Goal: Task Accomplishment & Management: Complete application form

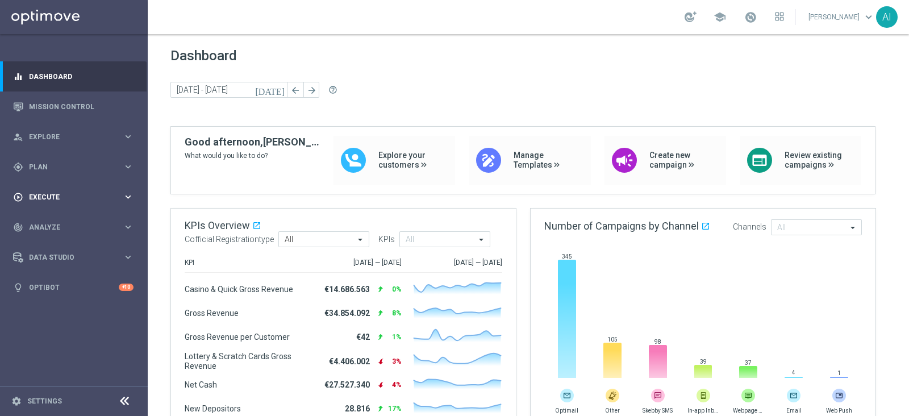
click at [60, 200] on span "Execute" at bounding box center [76, 197] width 94 height 7
click at [77, 165] on span "Plan" at bounding box center [76, 167] width 94 height 7
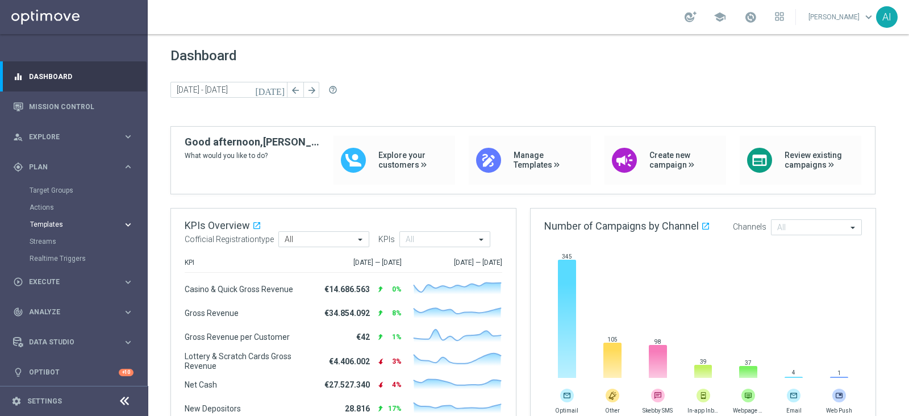
click at [68, 225] on span "Templates" at bounding box center [70, 224] width 81 height 7
click at [50, 240] on link "Optimail" at bounding box center [76, 241] width 83 height 9
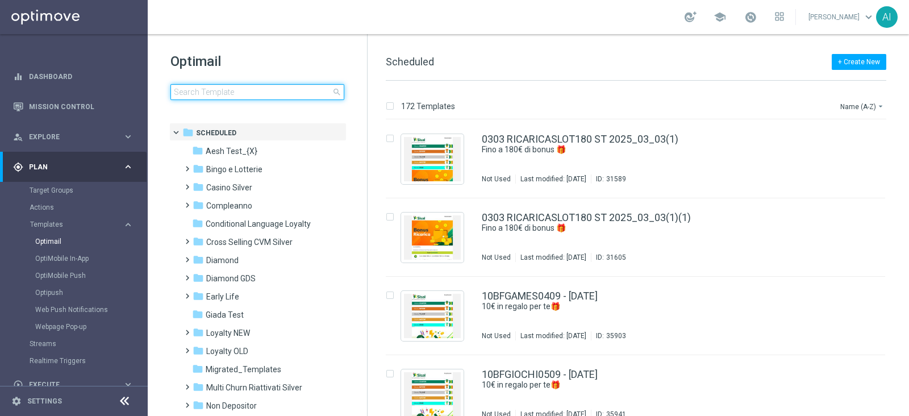
click at [219, 89] on input at bounding box center [257, 92] width 174 height 16
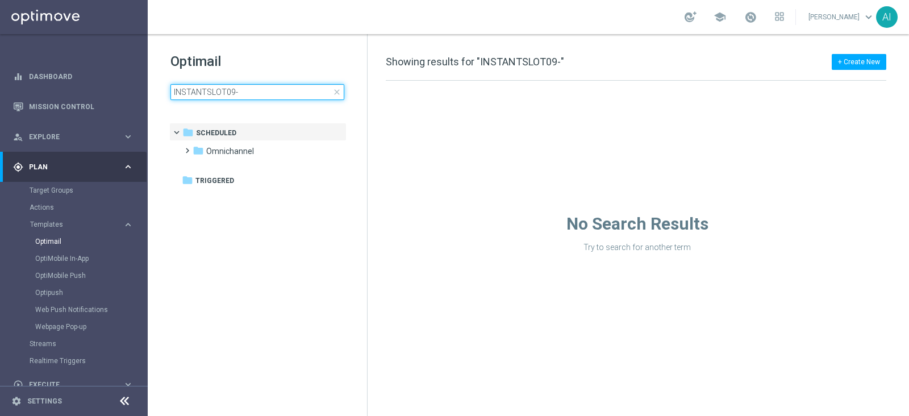
type input "INSTANTSLOT09"
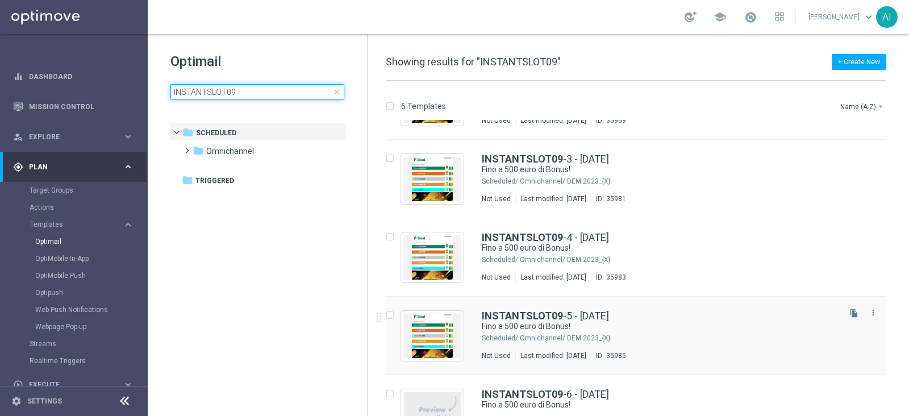
scroll to position [141, 0]
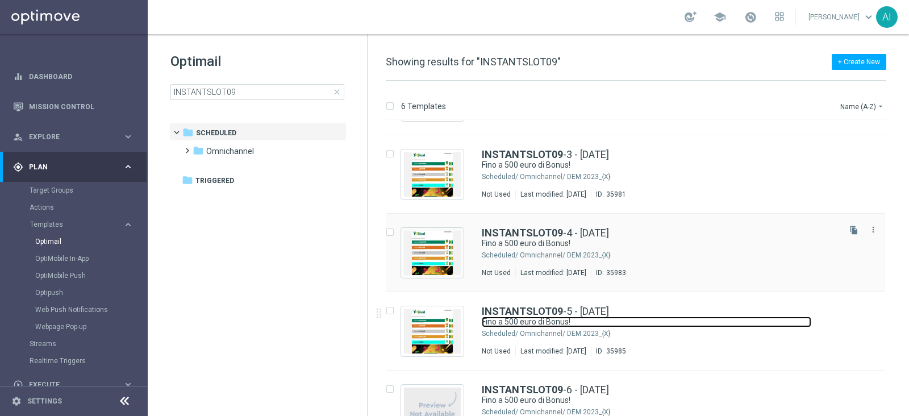
drag, startPoint x: 656, startPoint y: 323, endPoint x: 655, endPoint y: 262, distance: 60.2
click at [656, 323] on link "Fino a 500 euro di Bonus!" at bounding box center [646, 321] width 329 height 11
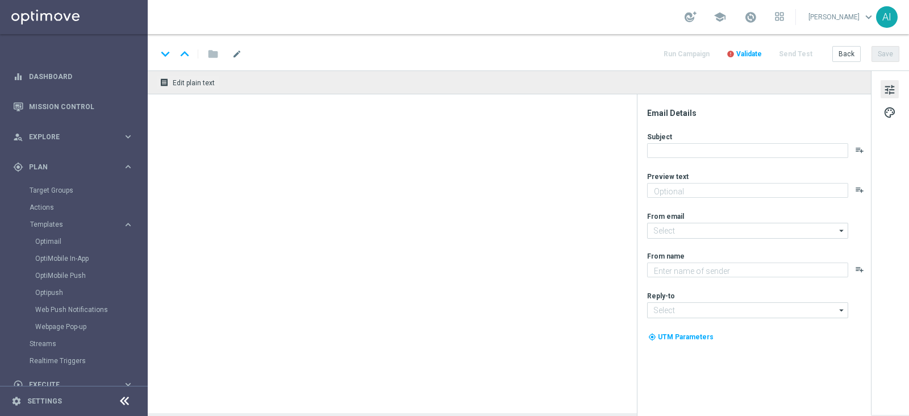
type textarea "Scopri cosa ti abbiamo riservato"
type input "[EMAIL_ADDRESS][DOMAIN_NAME]"
type textarea "Sisal"
type input "[EMAIL_ADDRESS][DOMAIN_NAME]"
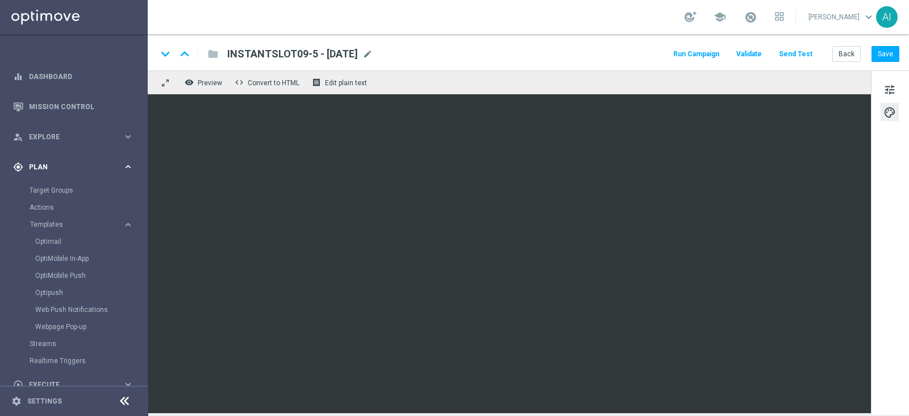
click at [61, 165] on span "Plan" at bounding box center [76, 167] width 94 height 7
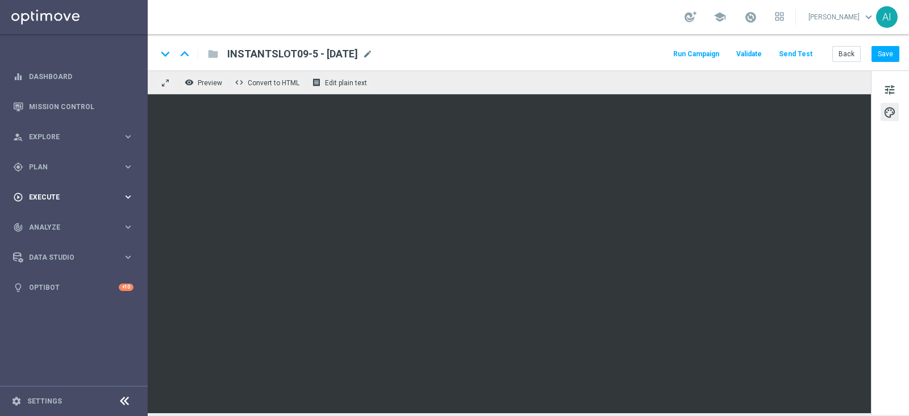
click at [69, 196] on span "Execute" at bounding box center [76, 197] width 94 height 7
click at [70, 216] on link "Campaign Builder" at bounding box center [74, 220] width 89 height 9
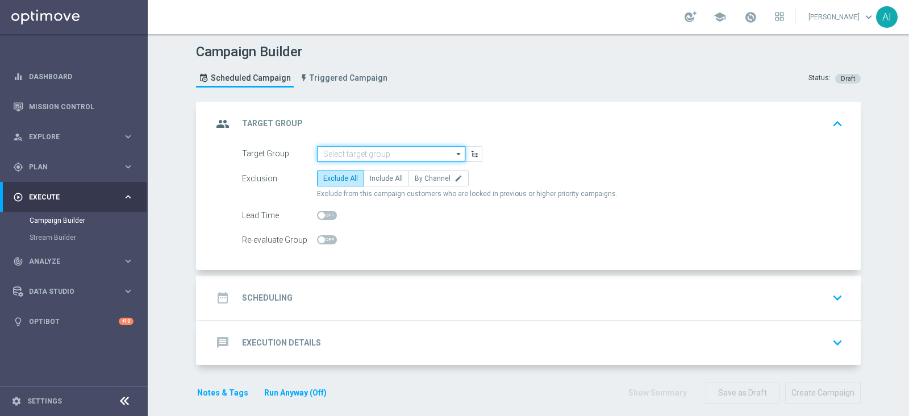
click at [368, 154] on input at bounding box center [391, 154] width 148 height 16
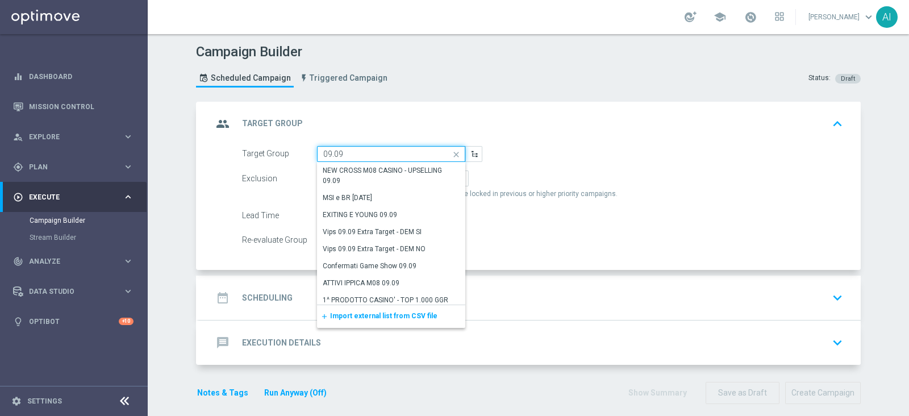
type input "09.09"
click at [615, 28] on div "school [PERSON_NAME] keyboard_arrow_down AI" at bounding box center [528, 17] width 761 height 34
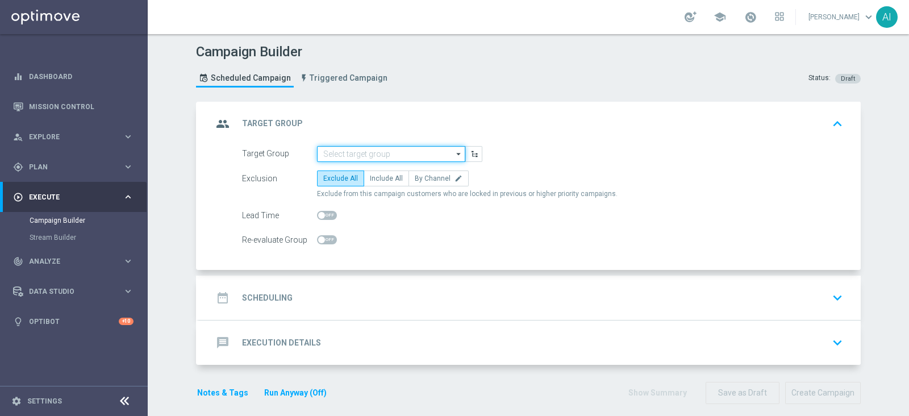
click at [344, 151] on input at bounding box center [391, 154] width 148 height 16
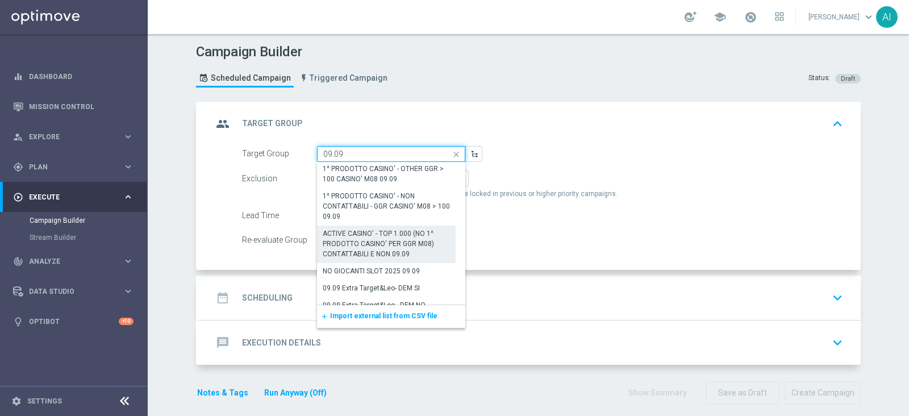
scroll to position [222, 0]
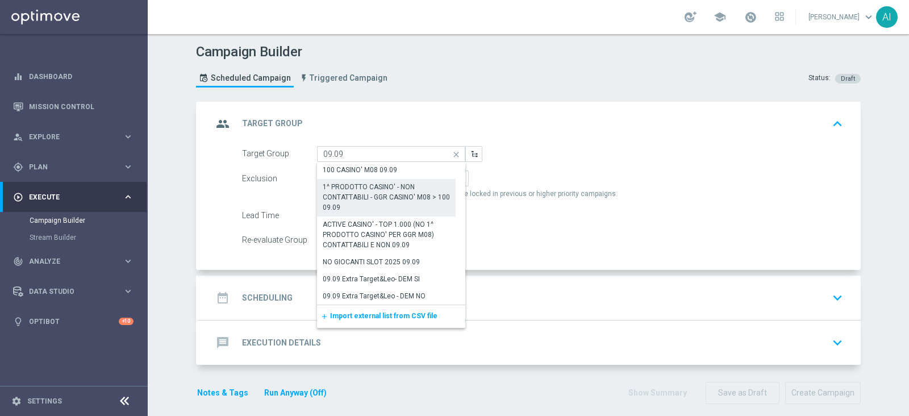
click at [383, 195] on div "1^ PRODOTTO CASINO' - NON CONTATTABILI - GGR CASINO' M08 > 100 09.09" at bounding box center [386, 197] width 127 height 31
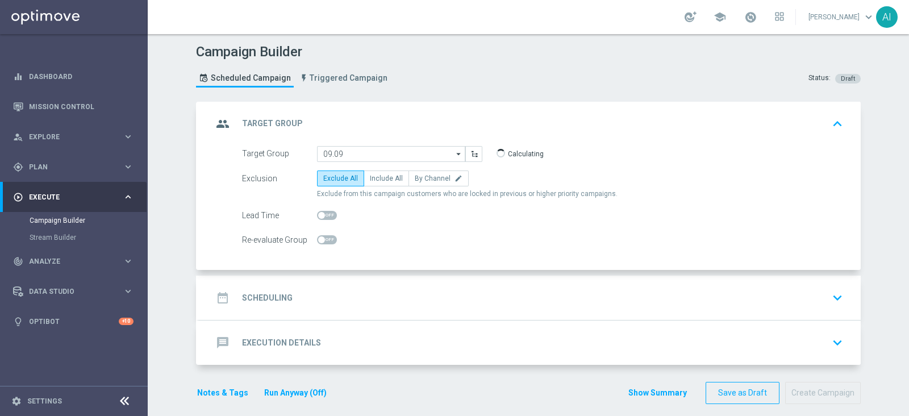
type input "1^ PRODOTTO CASINO' - NON CONTATTABILI - GGR CASINO' M08 > 100 09.09"
click at [382, 178] on span "Include All" at bounding box center [386, 178] width 33 height 8
click at [377, 178] on input "Include All" at bounding box center [373, 180] width 7 height 7
radio input "true"
click at [828, 297] on icon "keyboard_arrow_down" at bounding box center [836, 297] width 17 height 17
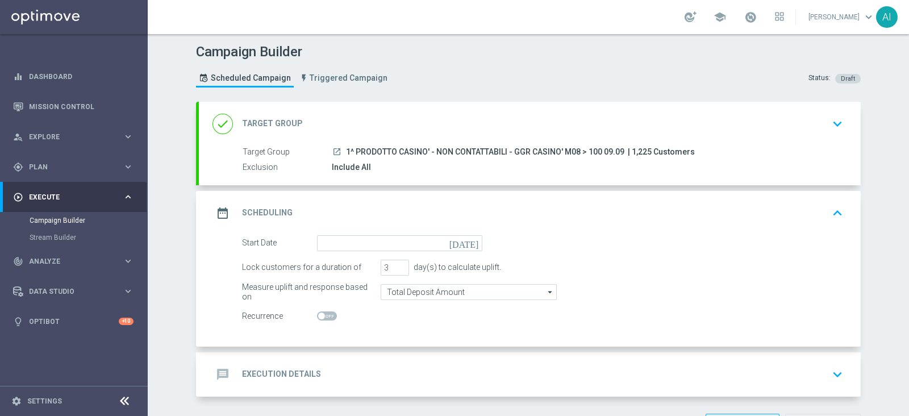
drag, startPoint x: 341, startPoint y: 150, endPoint x: 617, endPoint y: 155, distance: 276.6
click at [617, 155] on span "1^ PRODOTTO CASINO' - NON CONTATTABILI - GGR CASINO' M08 > 100 09.09" at bounding box center [485, 152] width 278 height 10
copy span "1^ PRODOTTO CASINO' - NON CONTATTABILI - GGR CASINO' M08 > 100 09.09"
click at [469, 241] on icon "[DATE]" at bounding box center [466, 241] width 34 height 12
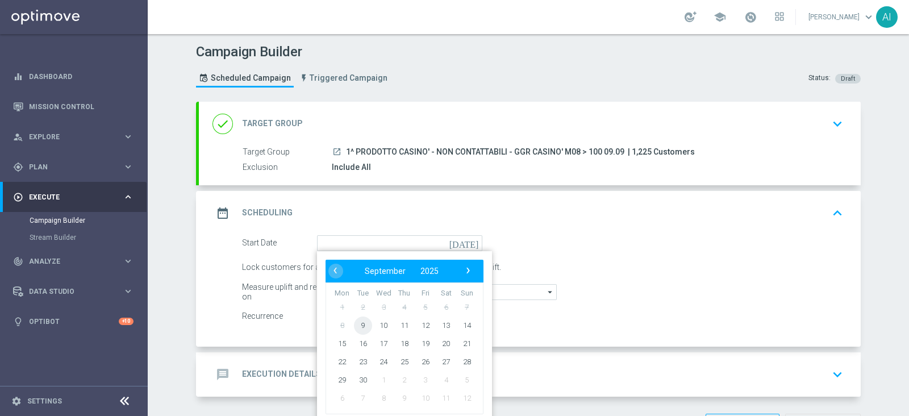
click at [355, 326] on span "9" at bounding box center [363, 325] width 18 height 18
type input "[DATE]"
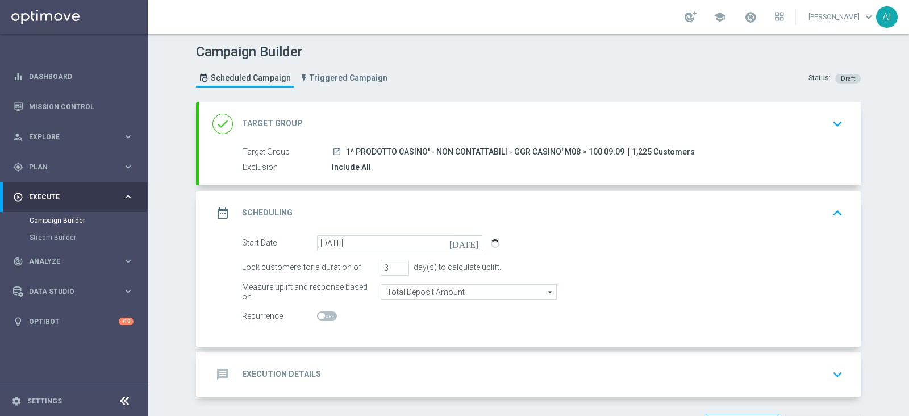
click at [828, 371] on icon "keyboard_arrow_down" at bounding box center [836, 374] width 17 height 17
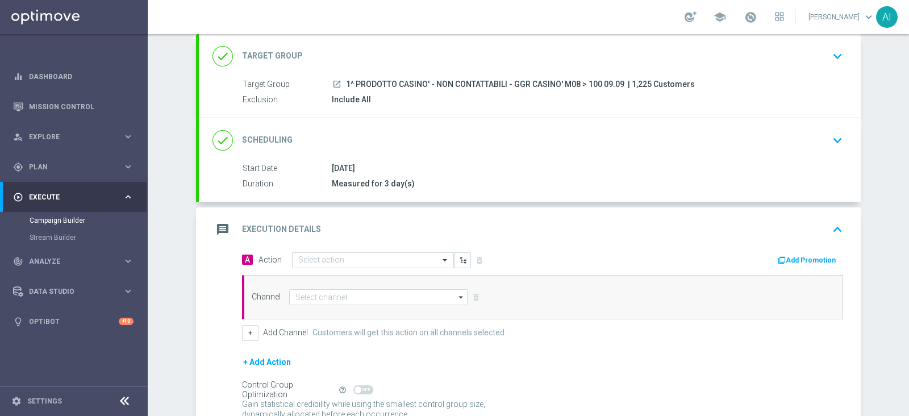
scroll to position [70, 0]
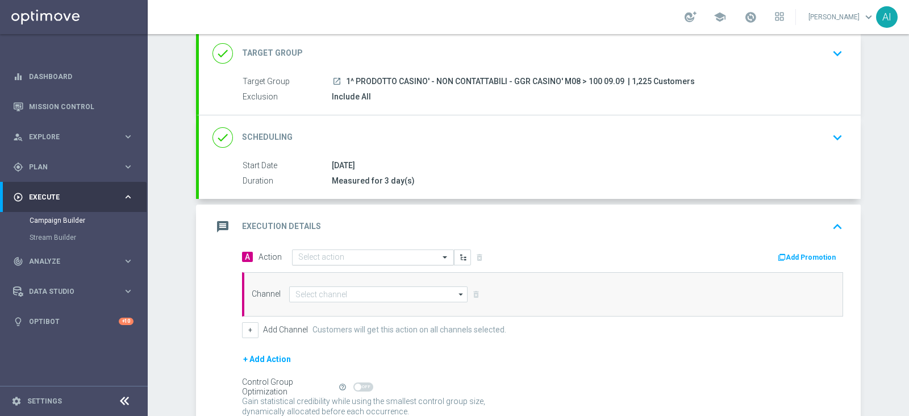
click at [349, 256] on input "text" at bounding box center [361, 258] width 127 height 10
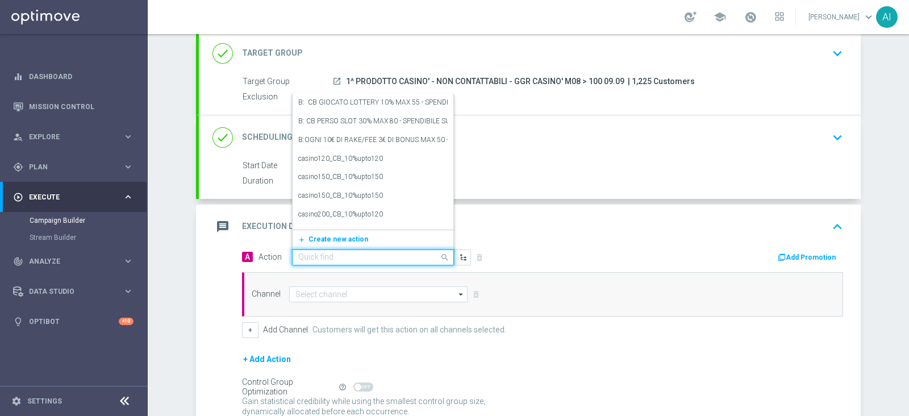
click at [349, 256] on input "text" at bounding box center [361, 258] width 127 height 10
paste input "RICEVI 1 EURO OGNI 35 EURO DI GIOCATO SLOT FINO MAX 500 EURO - SPENDIBILE SLOT"
type input "RICEVI 1 EURO OGNI 35 EURO DI GIOCATO SLOT FINO MAX 500 EURO - SPENDIBILE SLOT"
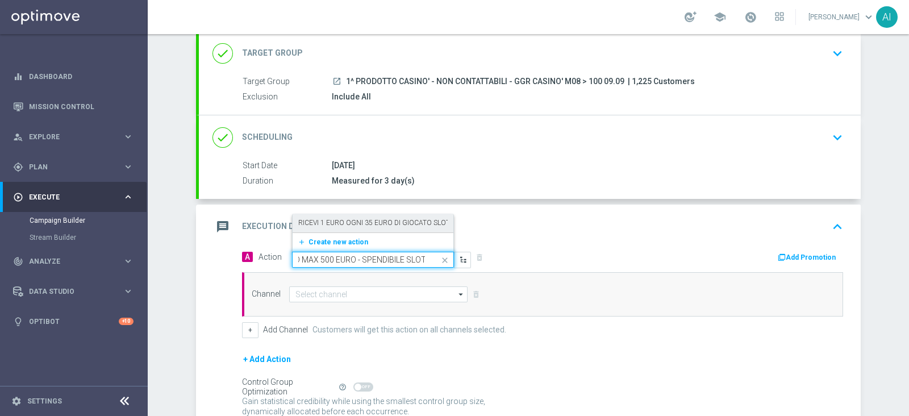
click at [355, 223] on label "RICEVI 1 EURO OGNI 35 EURO DI GIOCATO SLOT FINO MAX 500 EURO - SPENDIBILE SLOT" at bounding box center [437, 223] width 279 height 10
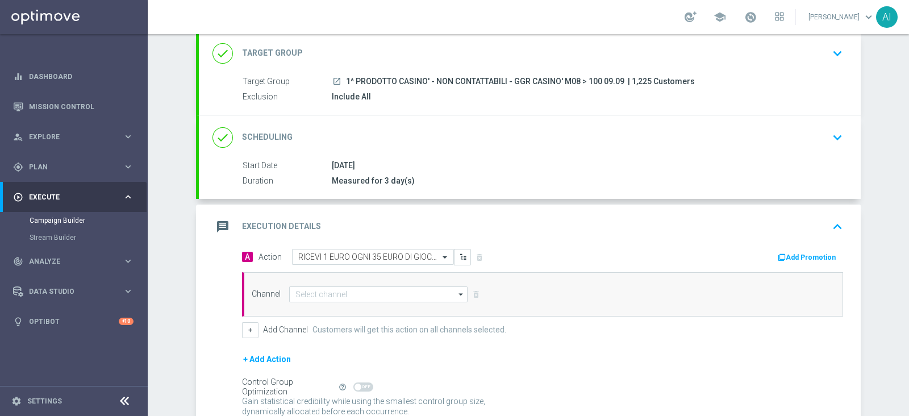
click at [556, 228] on div "message Execution Details keyboard_arrow_up" at bounding box center [529, 227] width 634 height 22
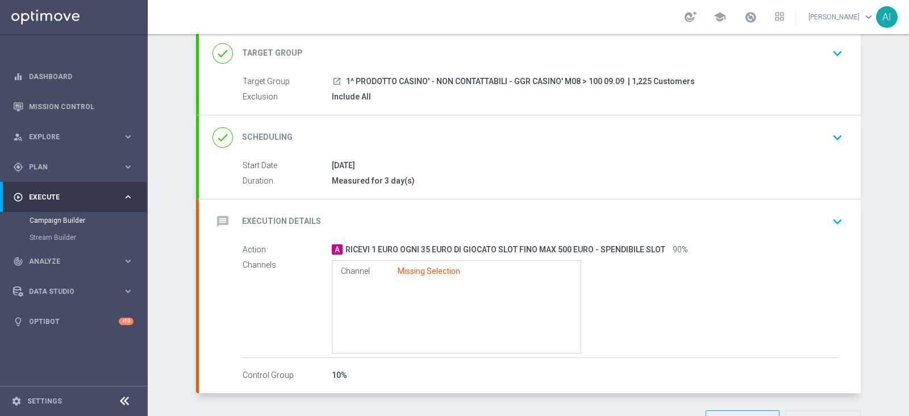
click at [836, 222] on icon "keyboard_arrow_down" at bounding box center [836, 221] width 17 height 17
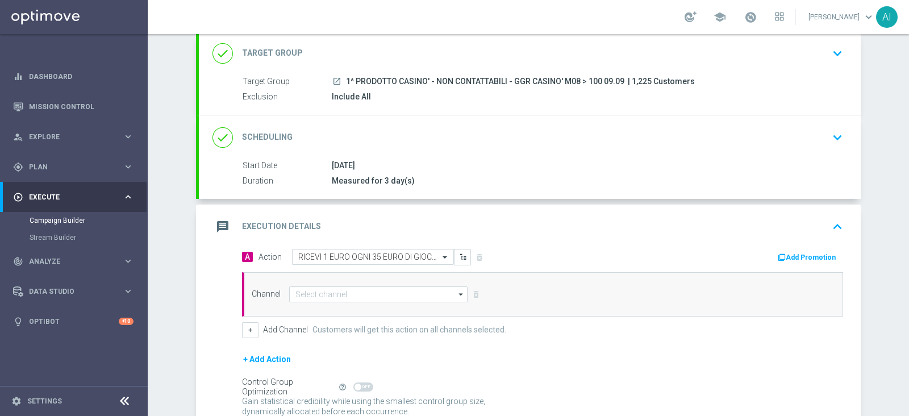
scroll to position [141, 0]
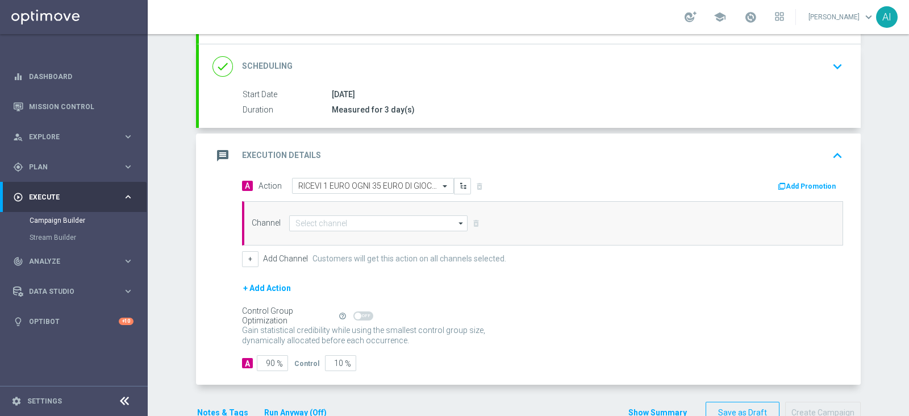
click at [802, 183] on button "Add Promotion" at bounding box center [807, 186] width 63 height 12
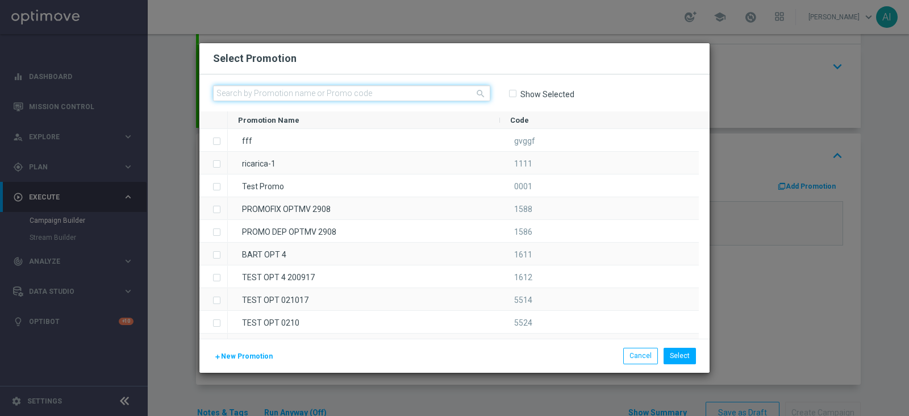
click at [291, 95] on input "text" at bounding box center [351, 93] width 277 height 16
paste input "INSTANTSLOT09-5"
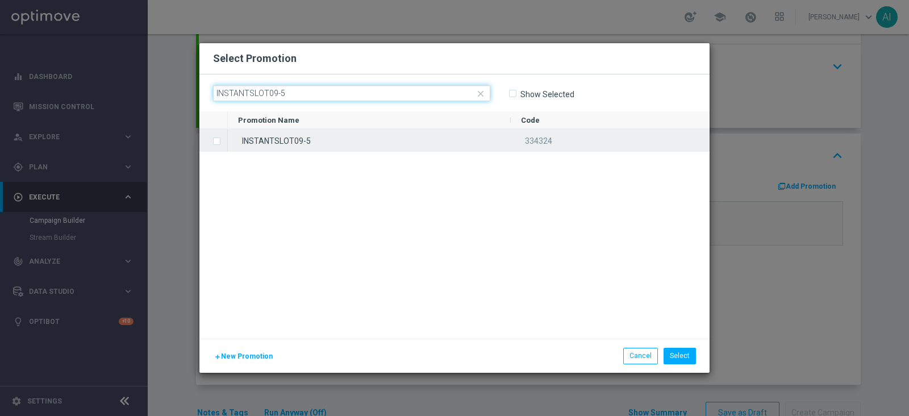
type input "INSTANTSLOT09-5"
click at [260, 140] on div "INSTANTSLOT09-5" at bounding box center [369, 140] width 283 height 22
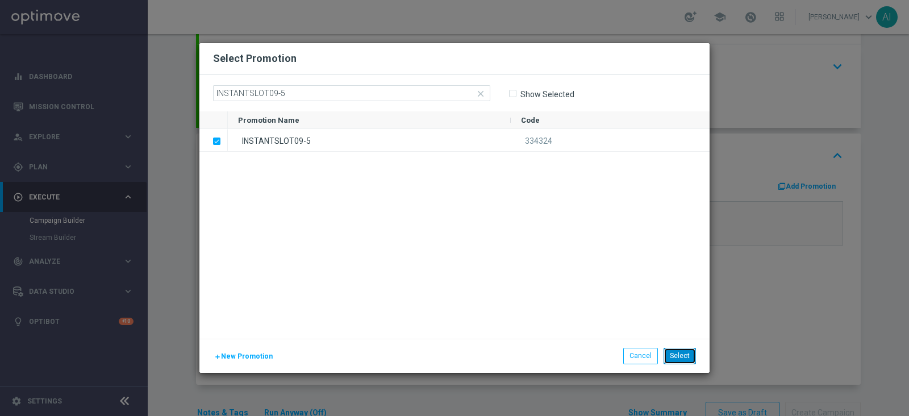
click at [678, 355] on button "Select" at bounding box center [679, 356] width 32 height 16
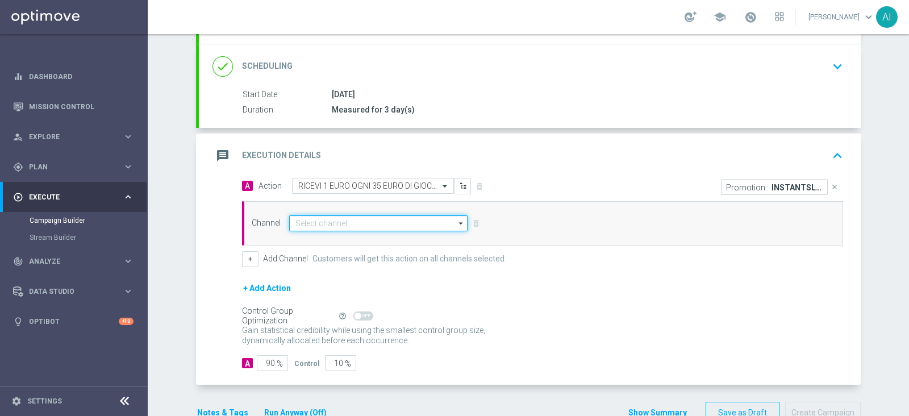
click at [329, 223] on input at bounding box center [378, 223] width 178 height 16
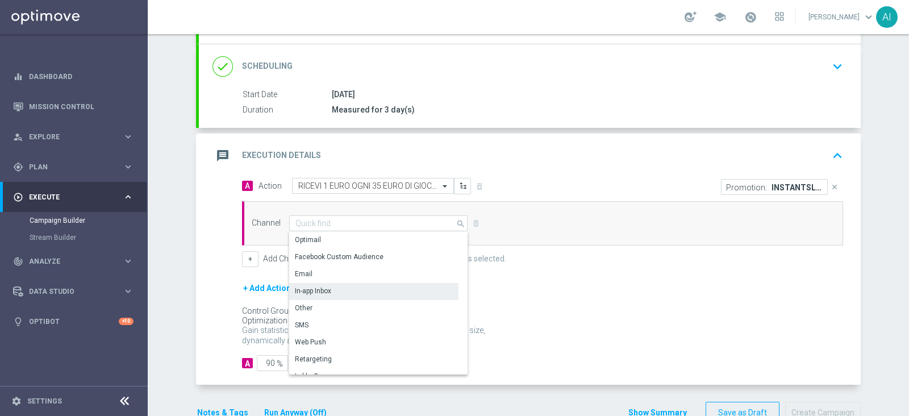
click at [317, 286] on div "In-app Inbox" at bounding box center [313, 291] width 36 height 10
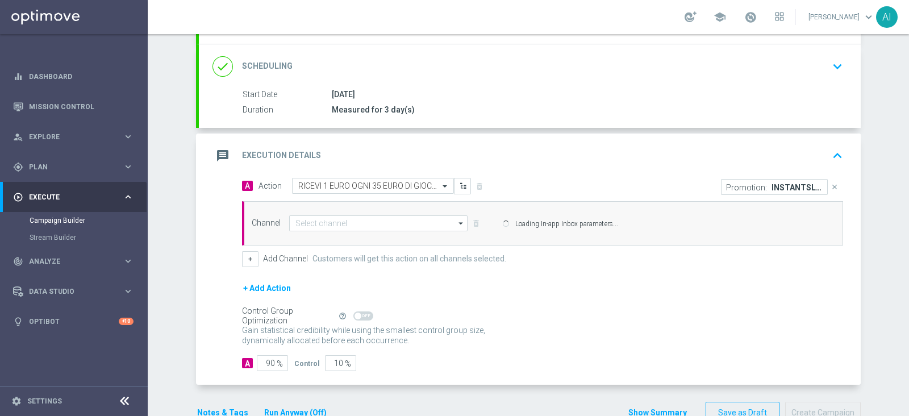
type input "In-app Inbox"
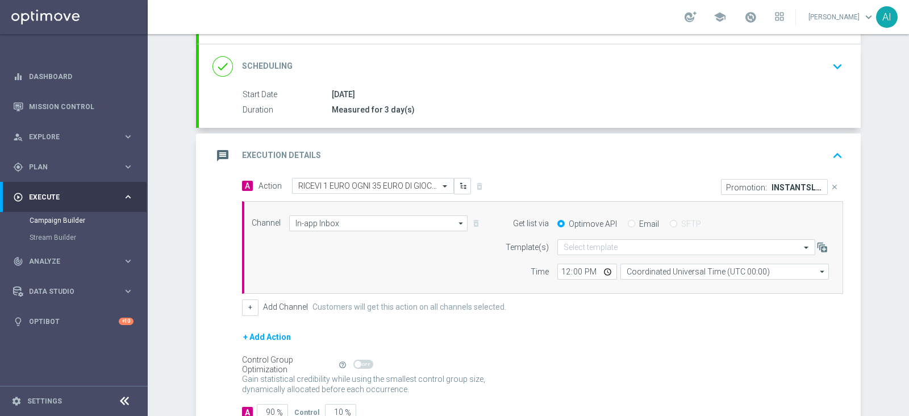
click at [627, 224] on input "Email" at bounding box center [630, 224] width 7 height 7
radio input "true"
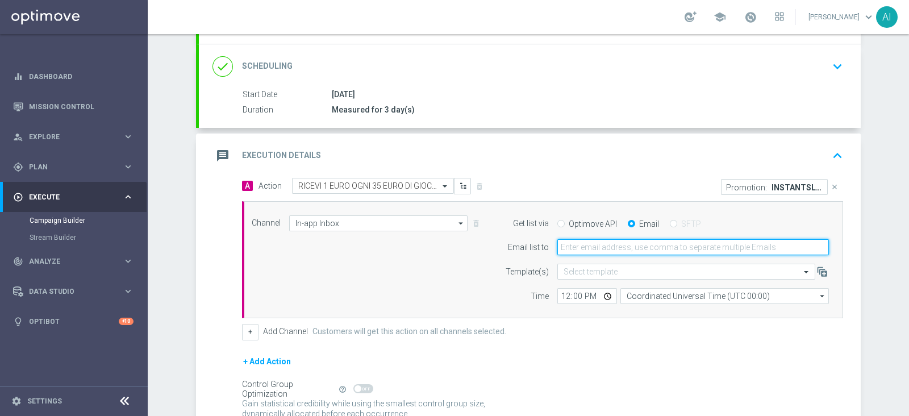
click at [614, 245] on input "email" at bounding box center [692, 247] width 271 height 16
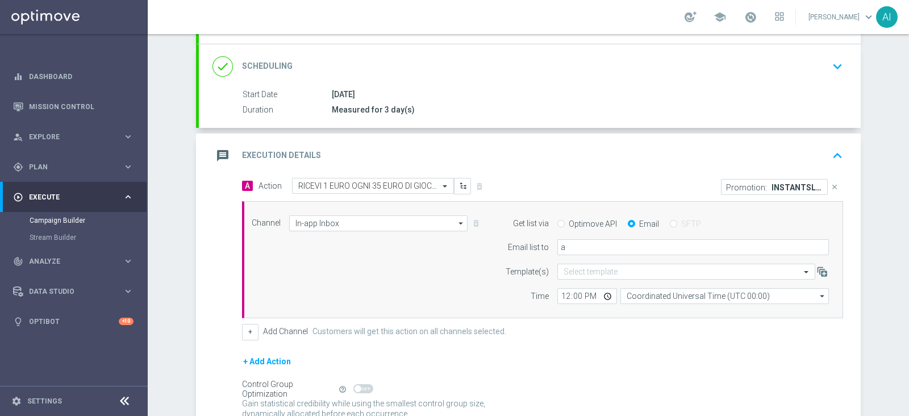
click at [668, 157] on div "message Execution Details keyboard_arrow_up" at bounding box center [529, 156] width 634 height 22
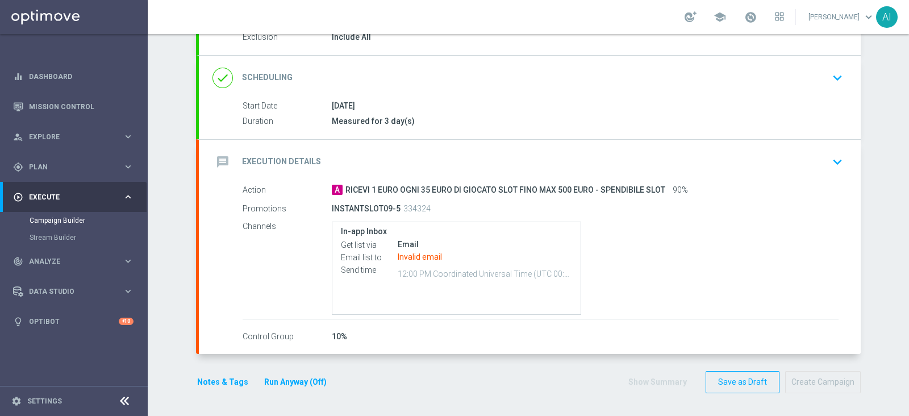
scroll to position [128, 0]
click at [834, 163] on icon "keyboard_arrow_down" at bounding box center [836, 163] width 17 height 17
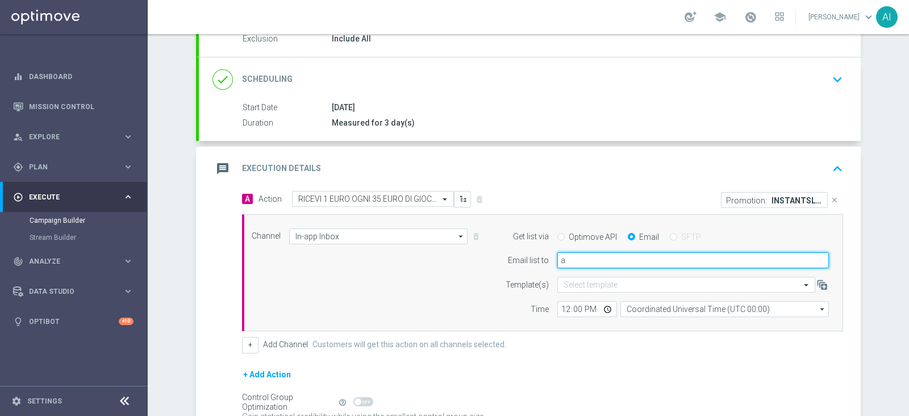
click at [633, 259] on input "a" at bounding box center [692, 260] width 271 height 16
type input "[PERSON_NAME][EMAIL_ADDRESS][PERSON_NAME][DOMAIN_NAME]"
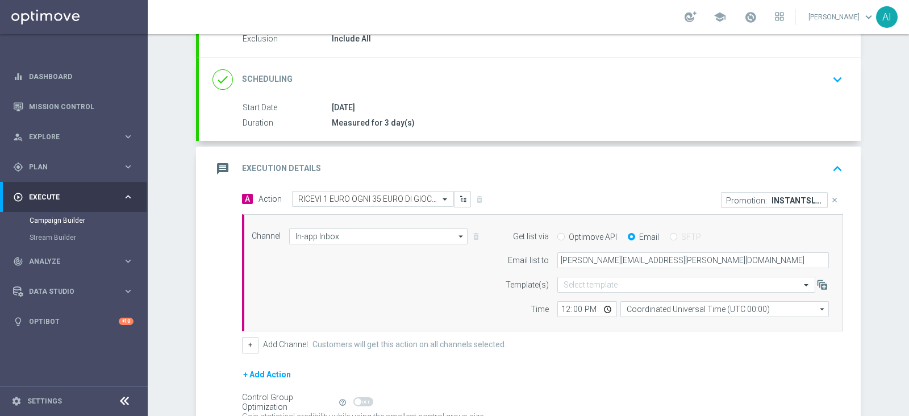
click at [860, 300] on section "done Target Group keyboard_arrow_down Target Group launch 1^ PRODOTTO CASINO' -…" at bounding box center [527, 247] width 681 height 548
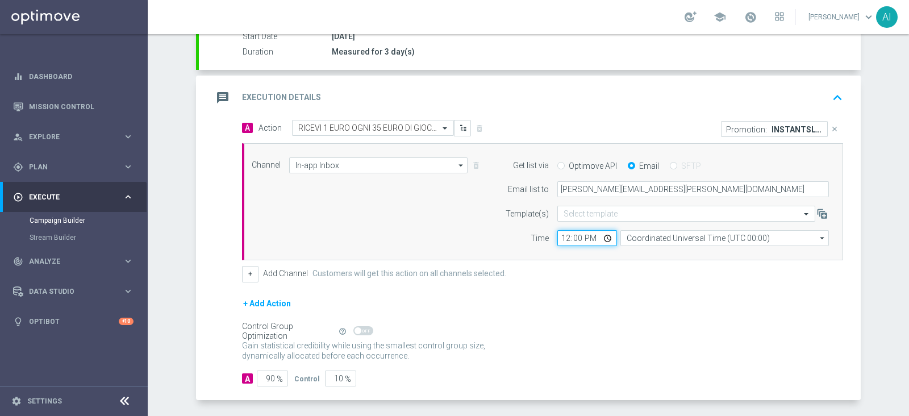
click at [560, 235] on input "12:00" at bounding box center [587, 238] width 60 height 16
type input "14:00"
click at [768, 258] on div "Channel In-app Inbox In-app Inbox arrow_drop_down Drag here to set row groups D…" at bounding box center [542, 202] width 601 height 118
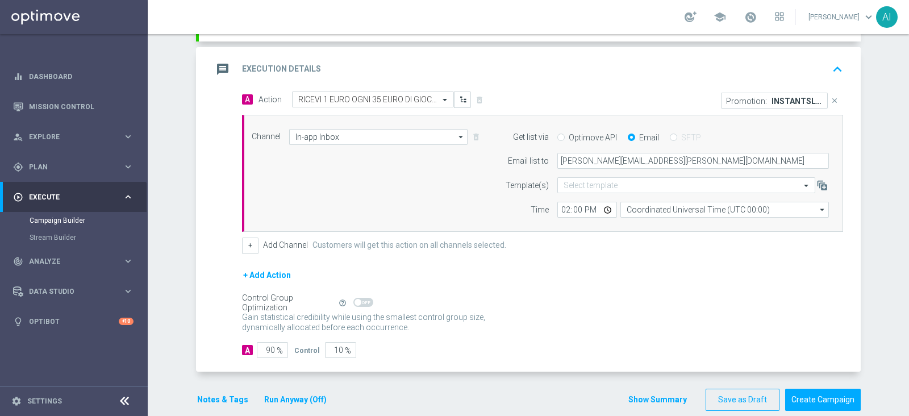
scroll to position [243, 0]
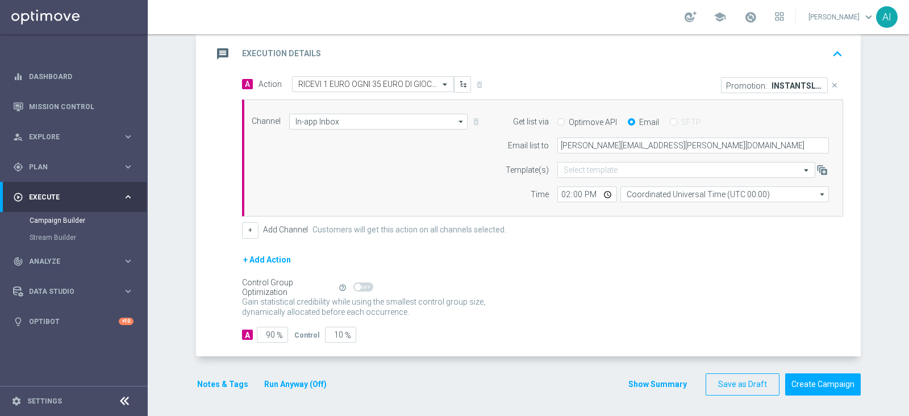
click at [247, 256] on button "+ Add Action" at bounding box center [267, 260] width 50 height 14
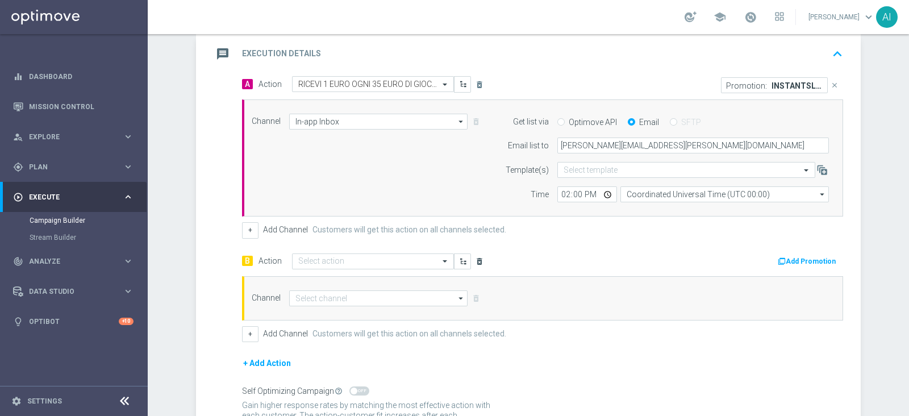
click at [476, 262] on icon "delete_forever" at bounding box center [479, 261] width 9 height 9
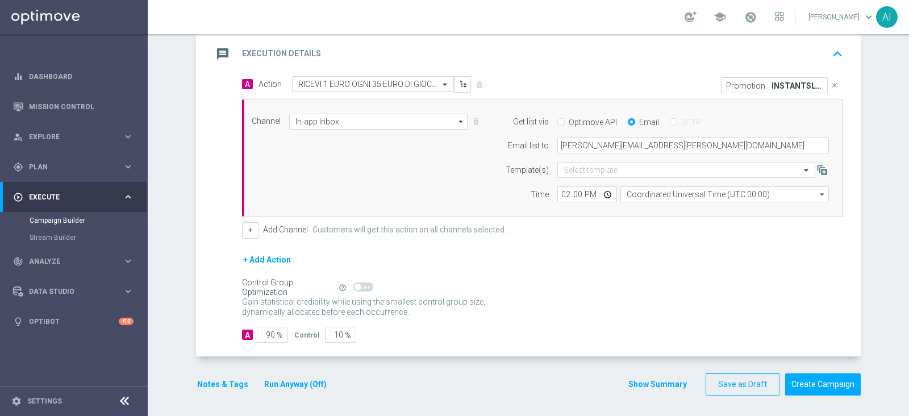
click at [244, 256] on button "+ Add Action" at bounding box center [267, 260] width 50 height 14
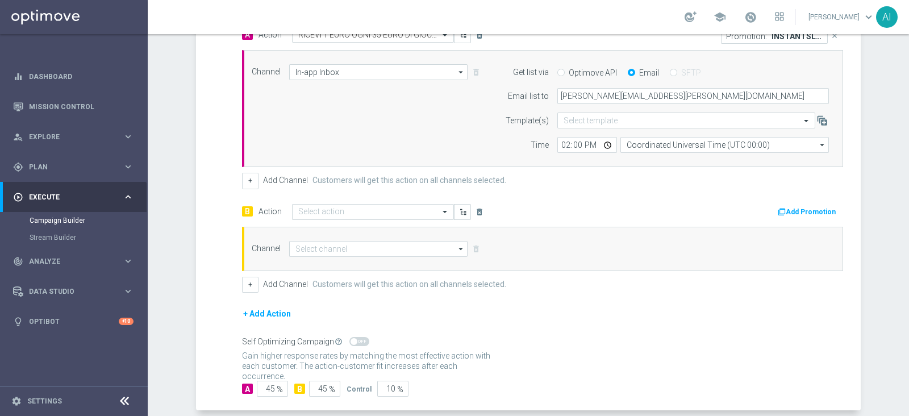
scroll to position [314, 0]
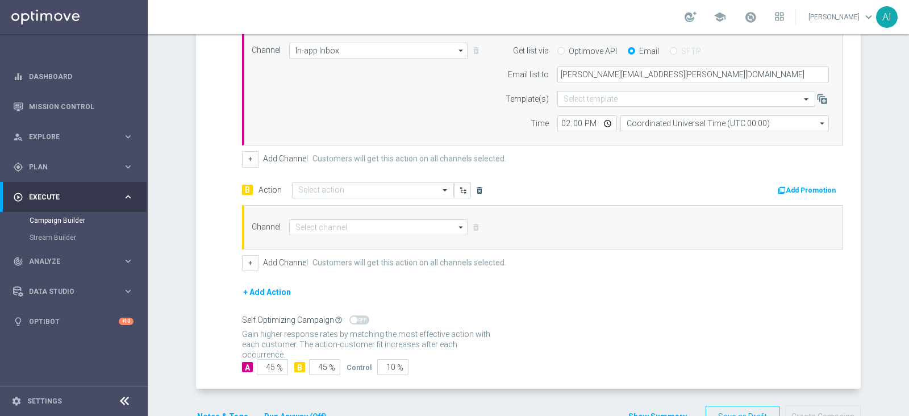
click at [477, 189] on icon "delete_forever" at bounding box center [479, 190] width 9 height 9
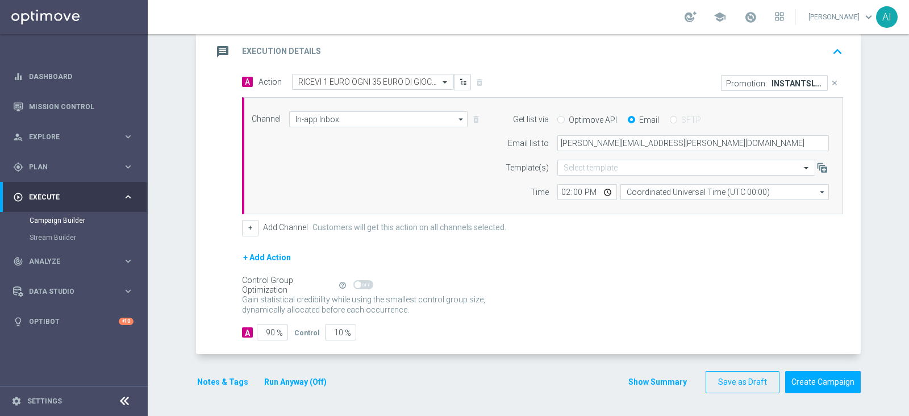
scroll to position [243, 0]
click at [221, 387] on button "Notes & Tags" at bounding box center [222, 384] width 53 height 14
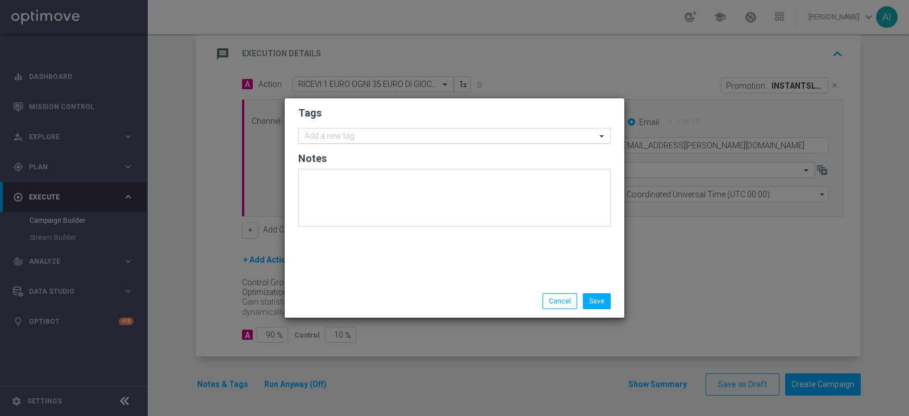
click at [382, 137] on input "text" at bounding box center [449, 137] width 291 height 10
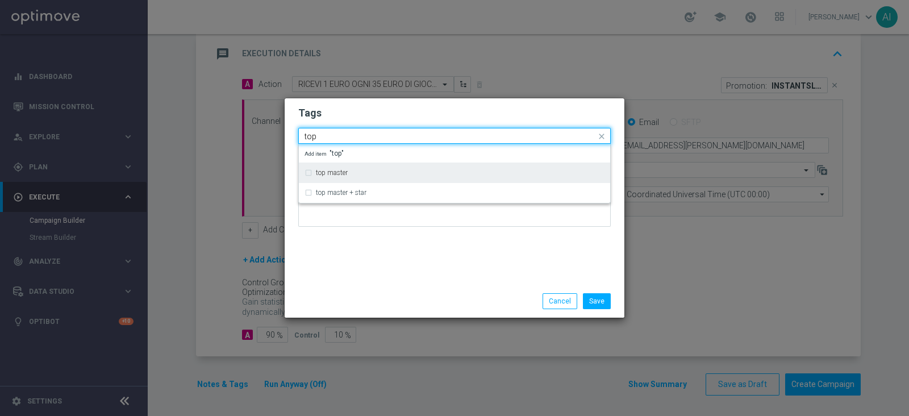
click at [326, 174] on label "top master" at bounding box center [332, 172] width 32 height 7
type input "top"
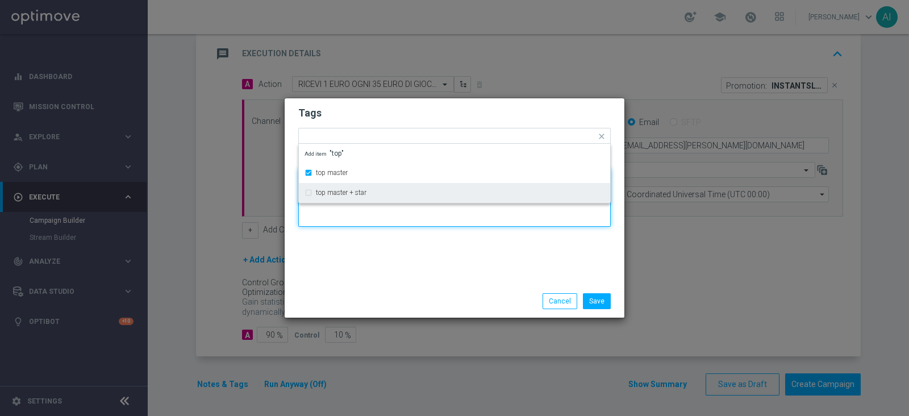
click at [426, 217] on textarea at bounding box center [454, 198] width 312 height 58
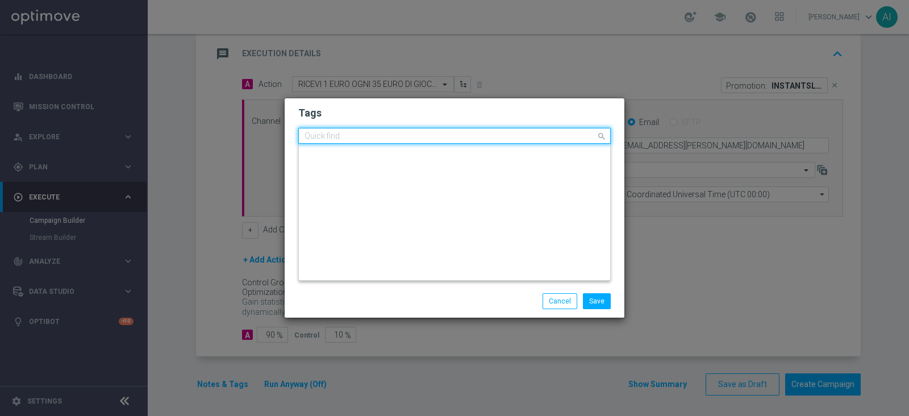
click at [417, 135] on input "text" at bounding box center [449, 137] width 291 height 10
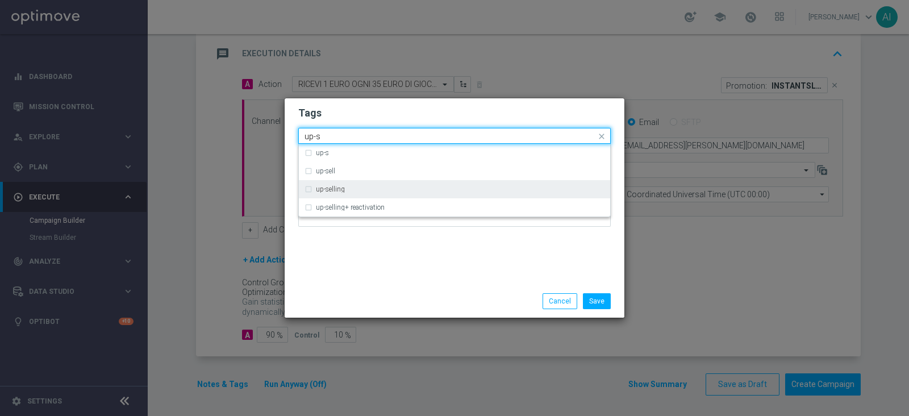
click at [360, 191] on div "up-selling" at bounding box center [460, 189] width 288 height 7
type input "up-s"
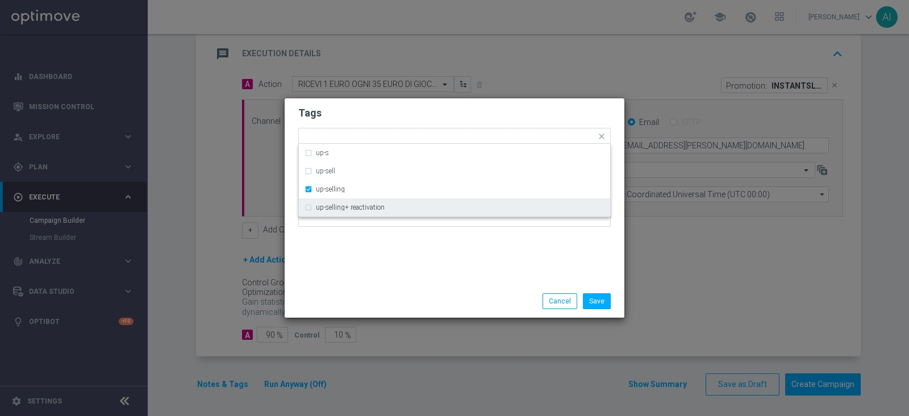
click at [384, 248] on div "Tags Quick find × top master × up-selling up-s up-sell up-selling up-selling+ r…" at bounding box center [454, 191] width 340 height 186
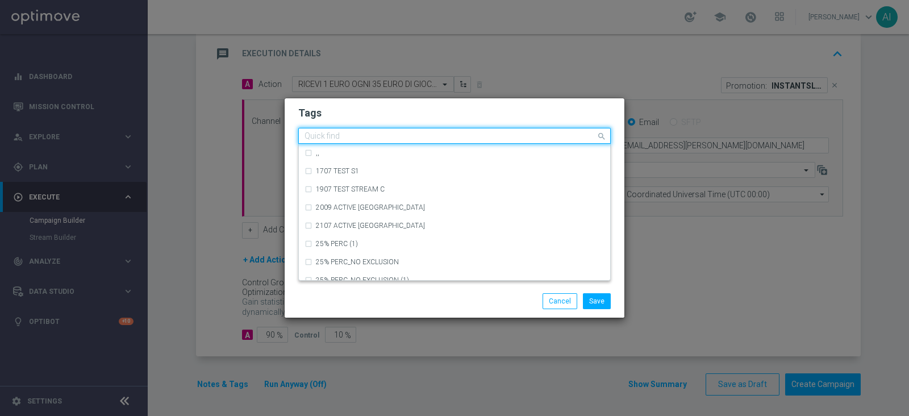
click at [451, 135] on input "text" at bounding box center [449, 137] width 291 height 10
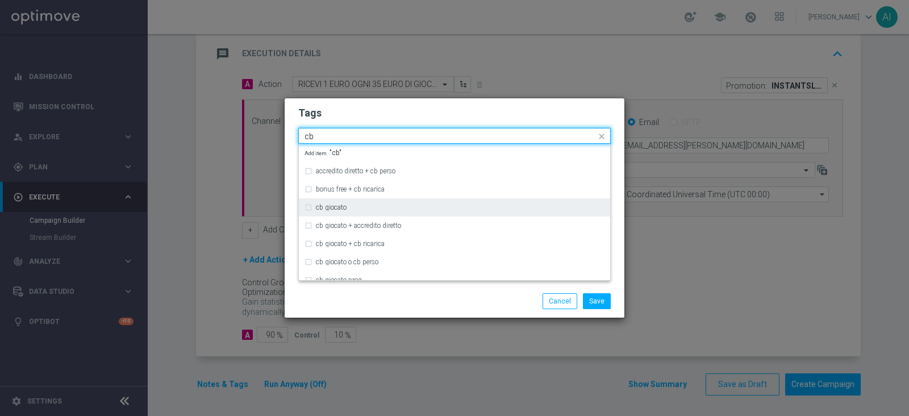
click at [350, 210] on div "cb giocato" at bounding box center [460, 207] width 288 height 7
type input "cb"
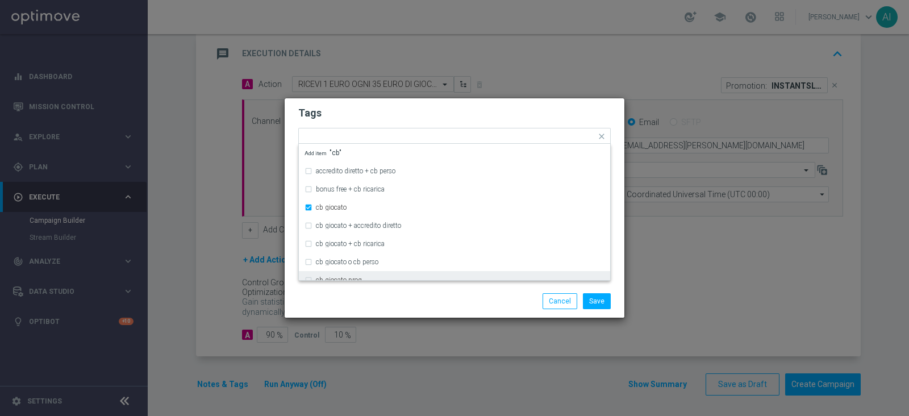
click at [410, 305] on div "Save Cancel" at bounding box center [509, 301] width 220 height 16
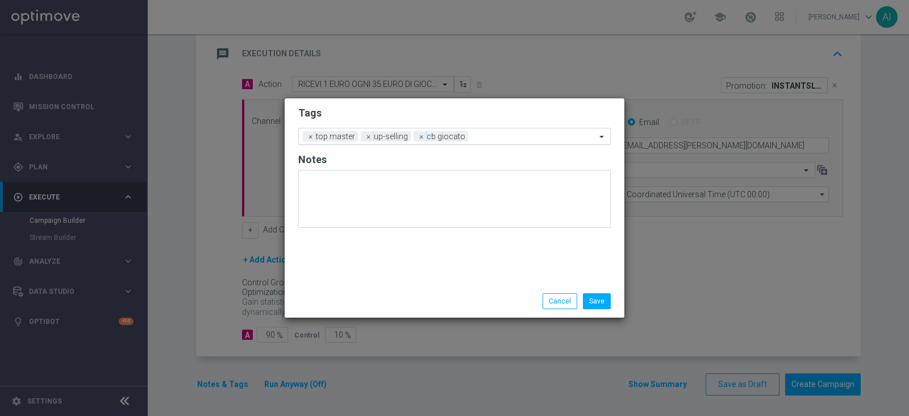
click at [502, 141] on div at bounding box center [533, 137] width 125 height 11
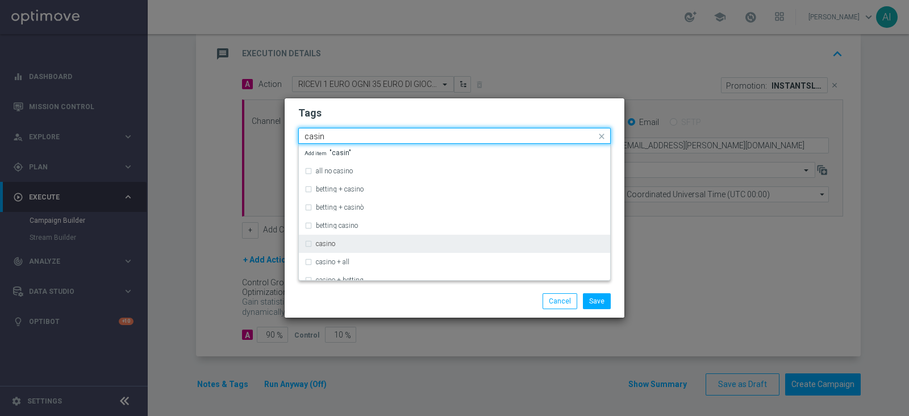
click at [351, 241] on div "casino" at bounding box center [460, 243] width 288 height 7
type input "casin"
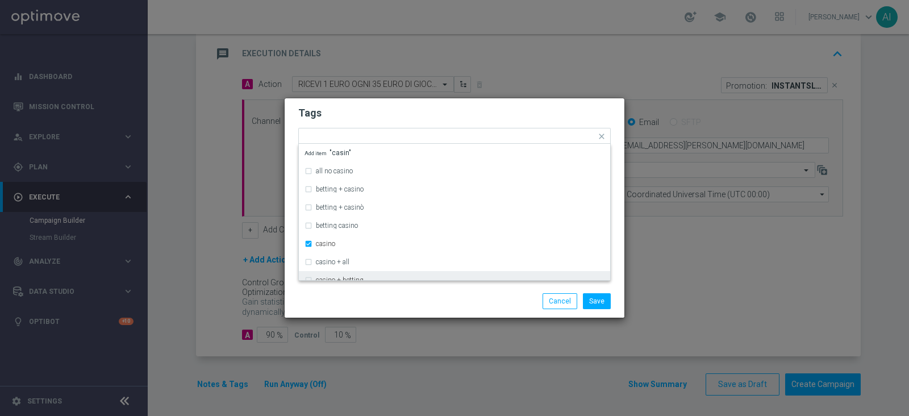
click at [412, 296] on div "Save Cancel" at bounding box center [509, 301] width 220 height 16
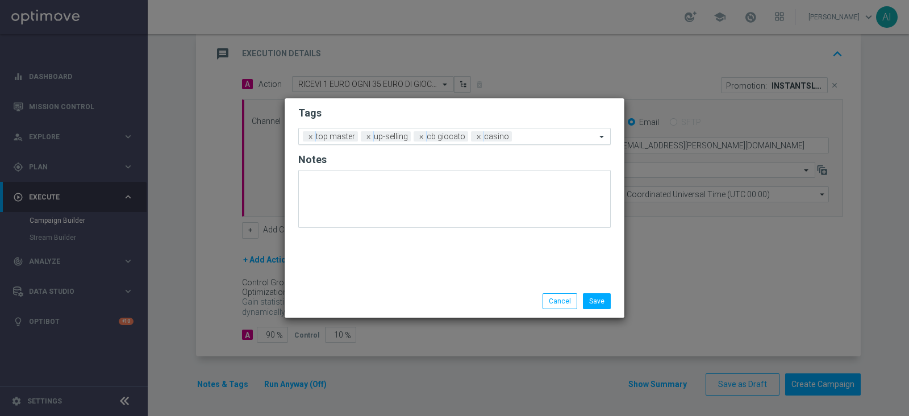
click at [550, 133] on input "text" at bounding box center [555, 137] width 79 height 10
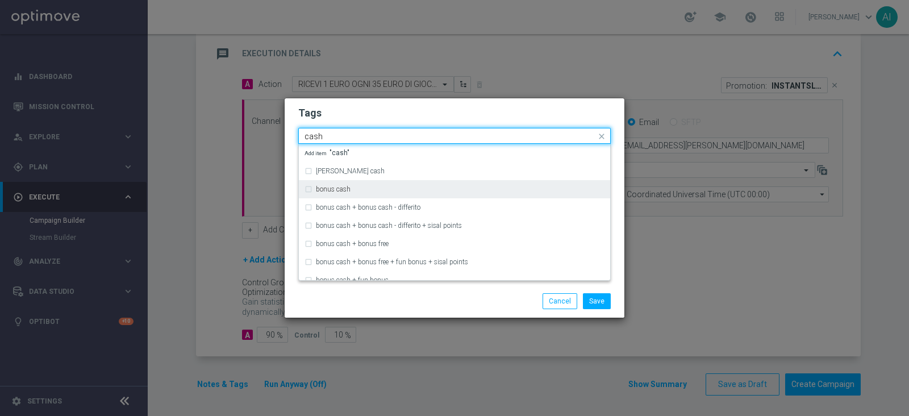
click at [363, 186] on div "bonus cash" at bounding box center [460, 189] width 288 height 7
type input "cash"
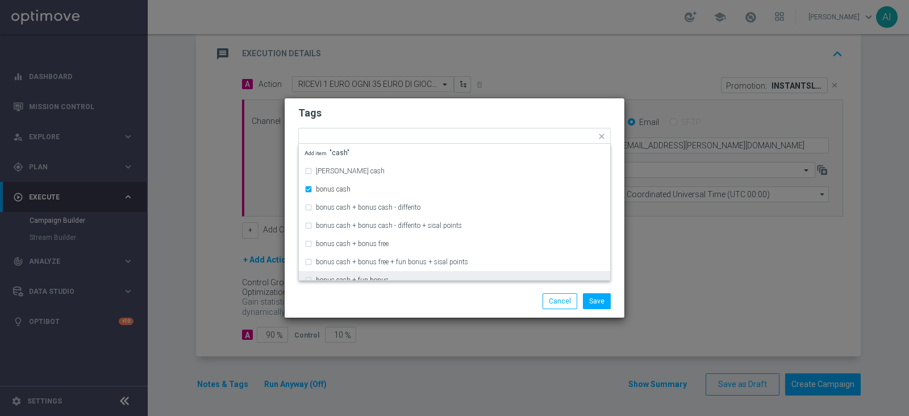
click at [485, 294] on div "Save Cancel" at bounding box center [509, 301] width 220 height 16
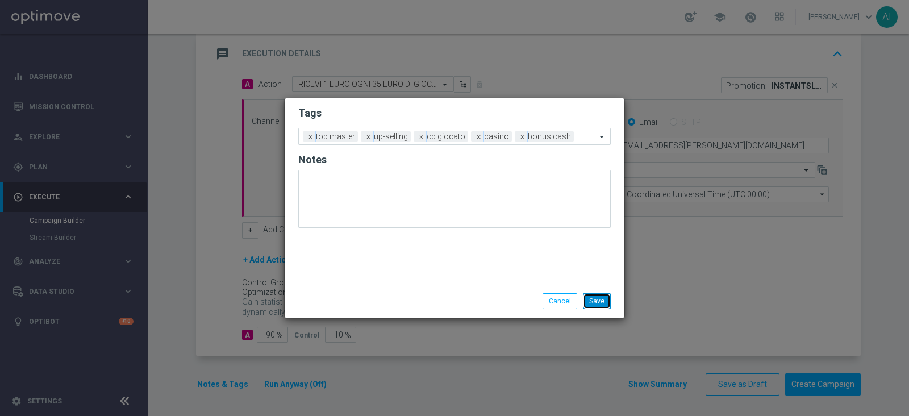
click at [598, 300] on button "Save" at bounding box center [597, 301] width 28 height 16
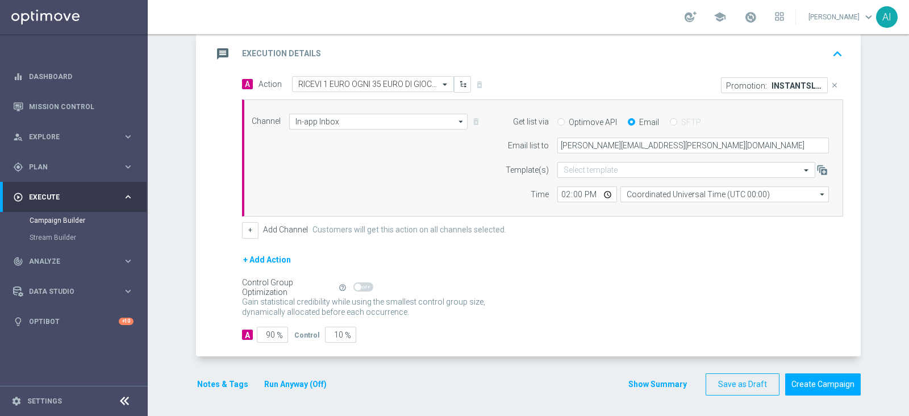
click at [275, 380] on button "Run Anyway (Off)" at bounding box center [295, 384] width 65 height 14
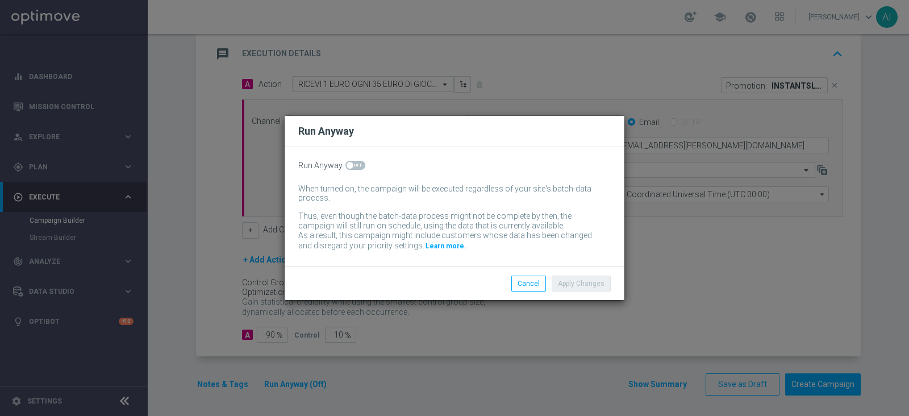
click at [354, 165] on span at bounding box center [355, 165] width 20 height 9
click at [354, 165] on input "checkbox" at bounding box center [355, 165] width 20 height 9
checkbox input "true"
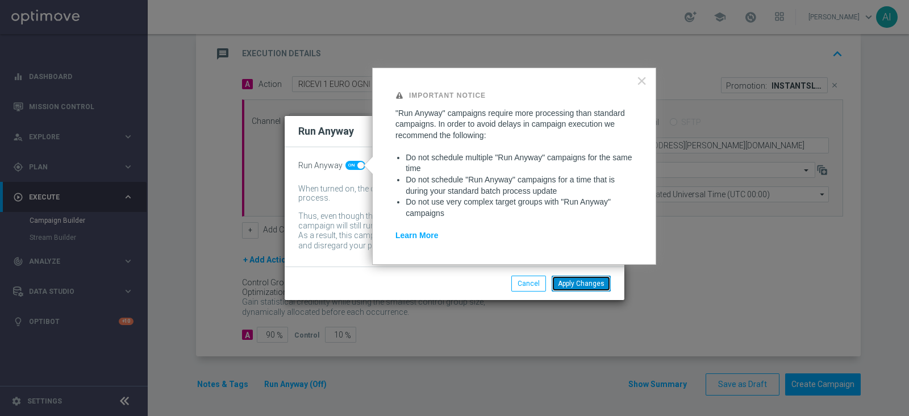
click at [571, 283] on button "Apply Changes" at bounding box center [580, 283] width 59 height 16
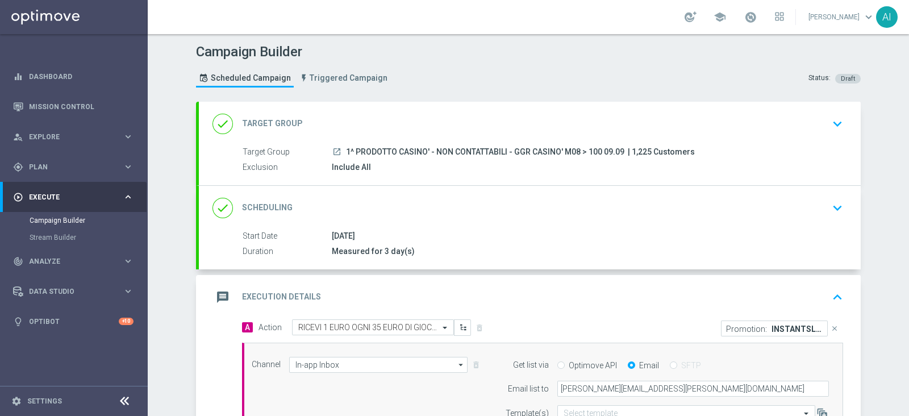
click at [834, 290] on icon "keyboard_arrow_up" at bounding box center [836, 296] width 17 height 17
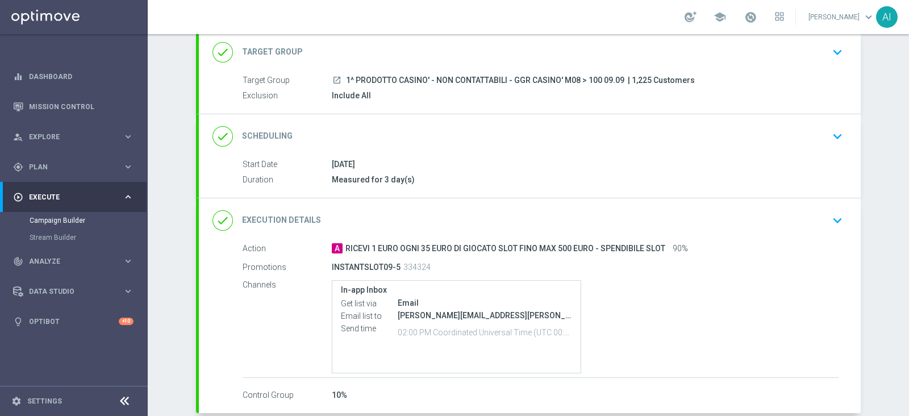
scroll to position [128, 0]
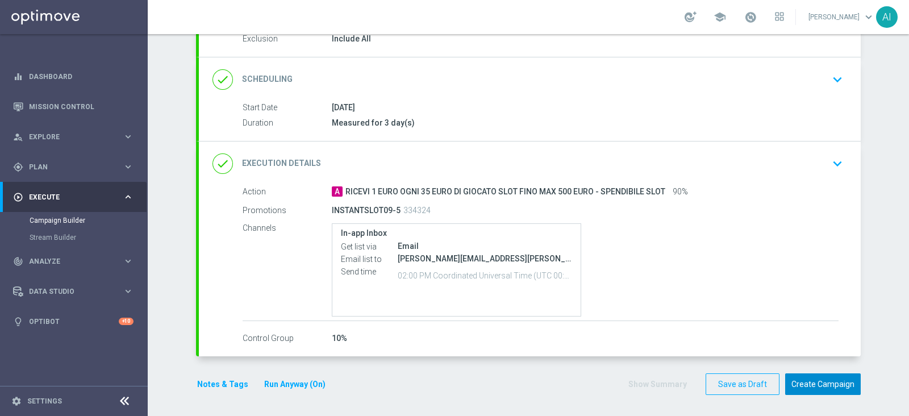
click at [828, 388] on button "Create Campaign" at bounding box center [823, 384] width 76 height 22
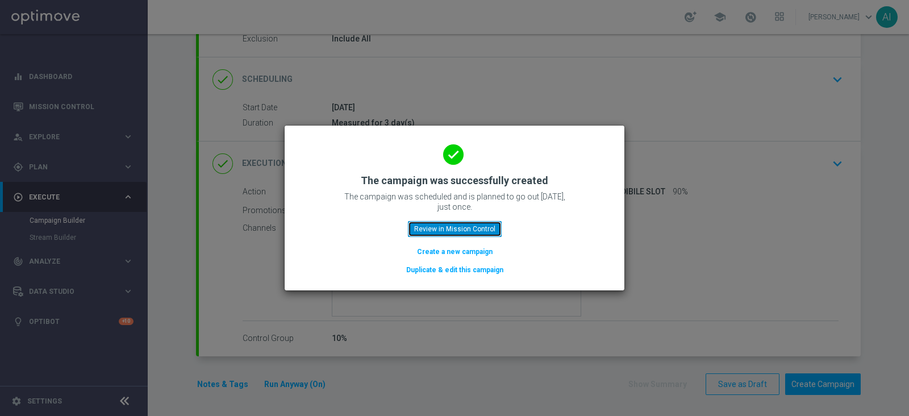
click at [468, 233] on button "Review in Mission Control" at bounding box center [455, 229] width 94 height 16
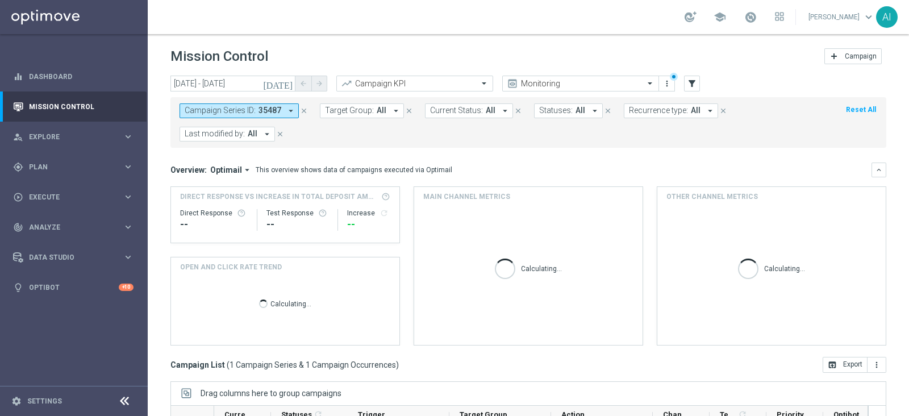
scroll to position [175, 0]
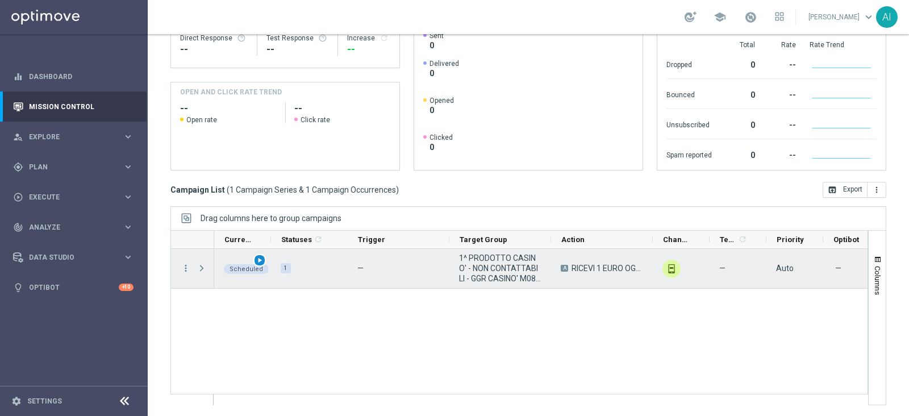
click at [258, 259] on span "play_arrow" at bounding box center [260, 260] width 8 height 8
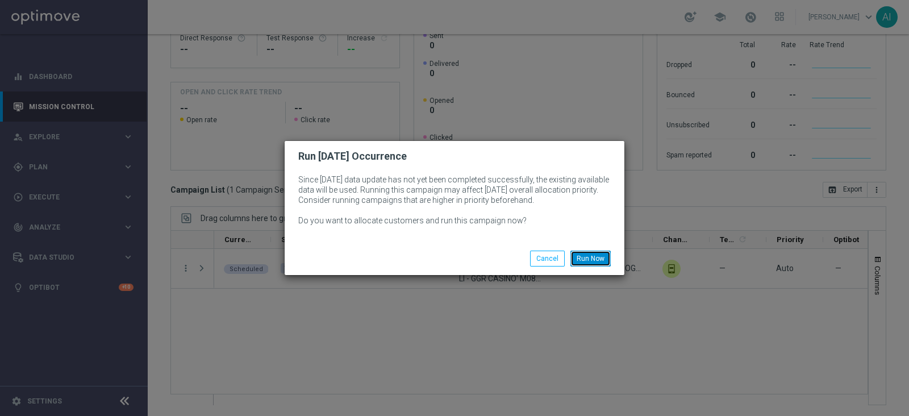
click at [580, 259] on button "Run Now" at bounding box center [590, 258] width 40 height 16
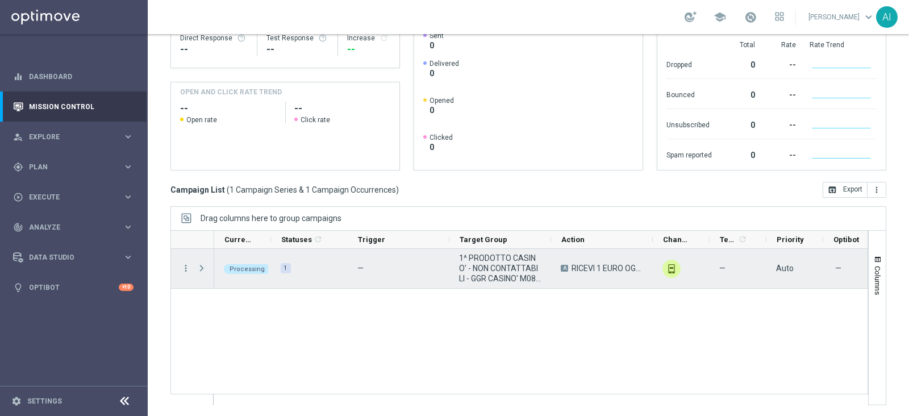
click at [199, 268] on span "Press SPACE to select this row." at bounding box center [201, 267] width 10 height 9
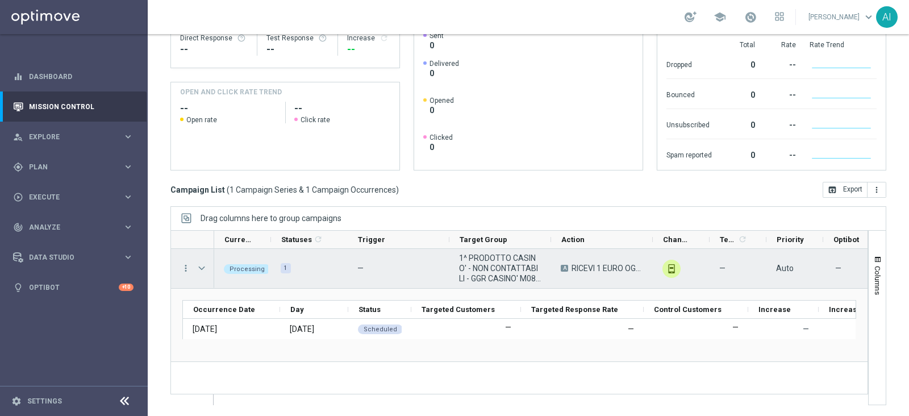
click at [205, 270] on span "Press SPACE to select this row." at bounding box center [201, 267] width 10 height 9
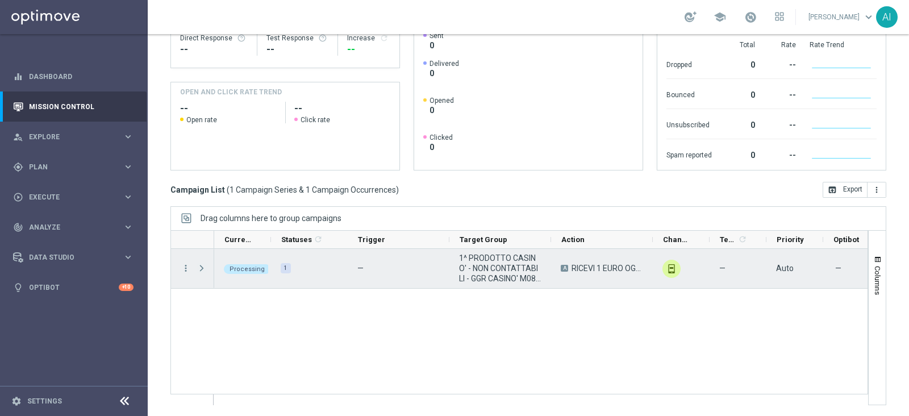
click at [203, 268] on span "Press SPACE to select this row." at bounding box center [201, 267] width 10 height 9
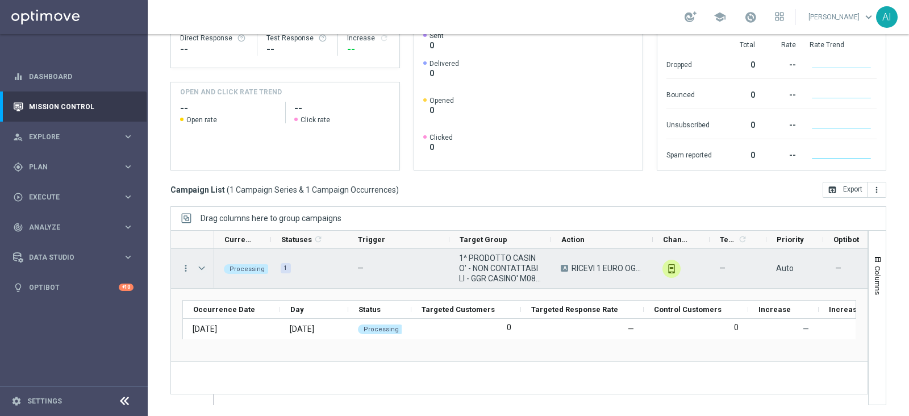
click at [203, 266] on span "Press SPACE to select this row." at bounding box center [201, 267] width 10 height 9
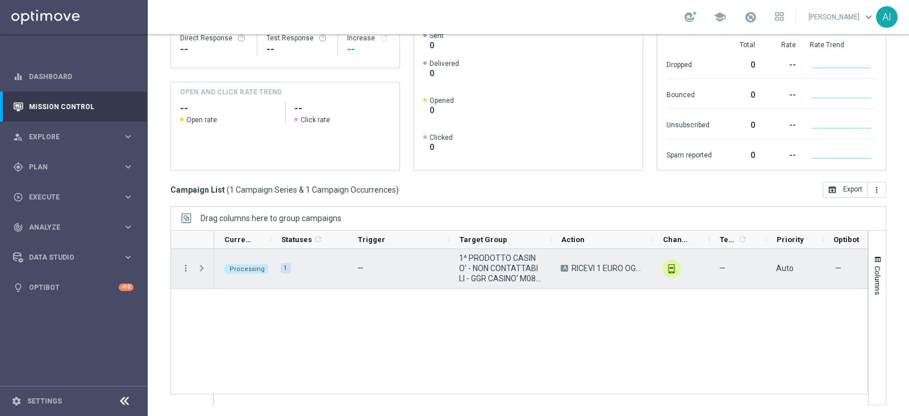
click at [203, 266] on span "Press SPACE to select this row." at bounding box center [201, 267] width 10 height 9
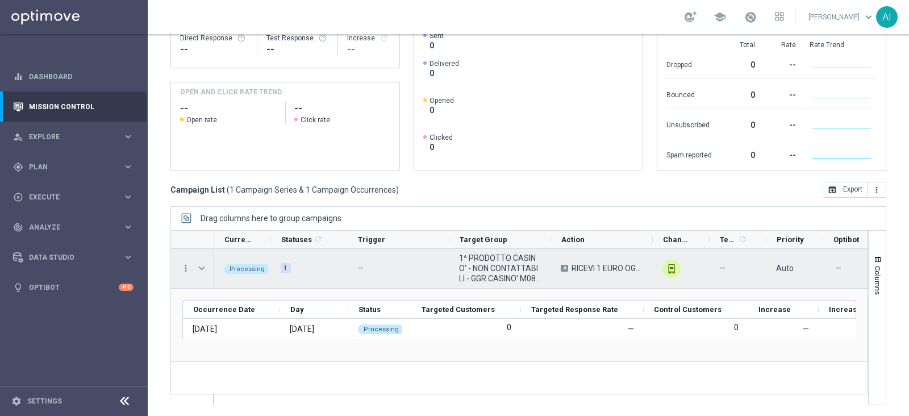
click at [203, 266] on span "Press SPACE to select this row." at bounding box center [201, 267] width 10 height 9
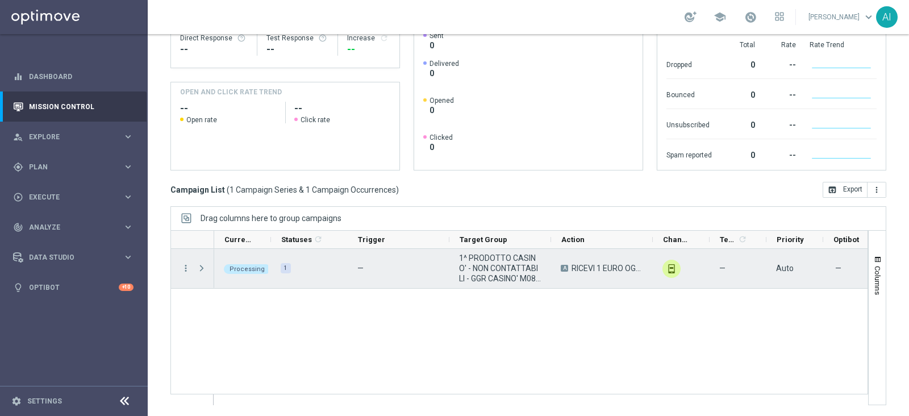
click at [203, 266] on span "Press SPACE to select this row." at bounding box center [201, 267] width 10 height 9
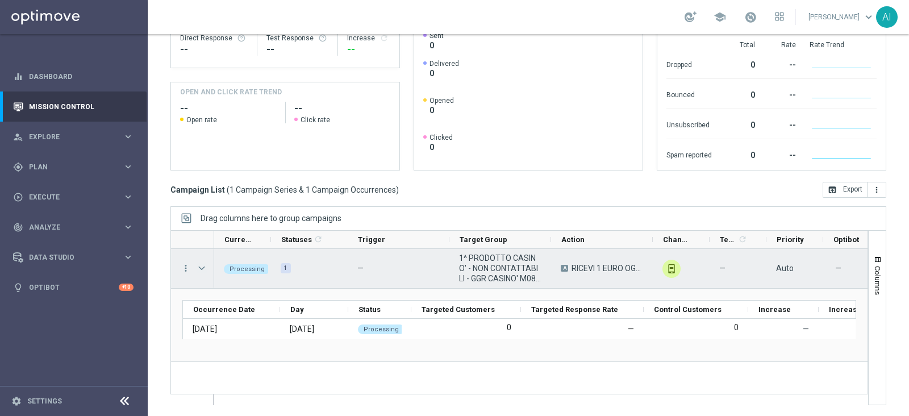
click at [203, 266] on span "Press SPACE to select this row." at bounding box center [201, 267] width 10 height 9
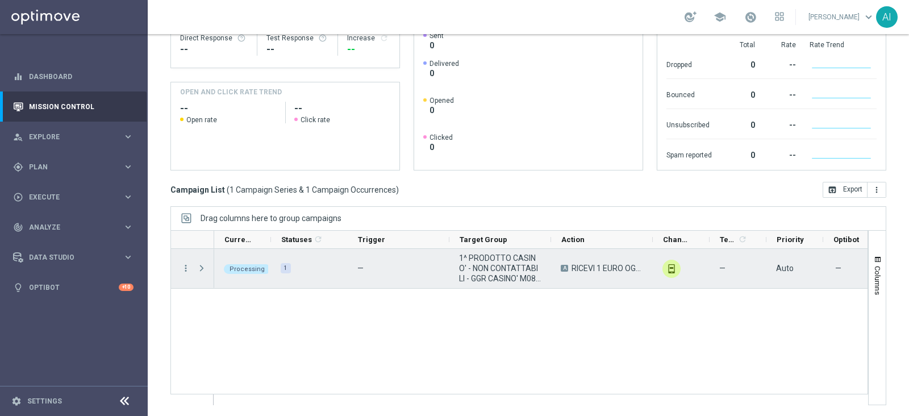
click at [203, 266] on span "Press SPACE to select this row." at bounding box center [201, 267] width 10 height 9
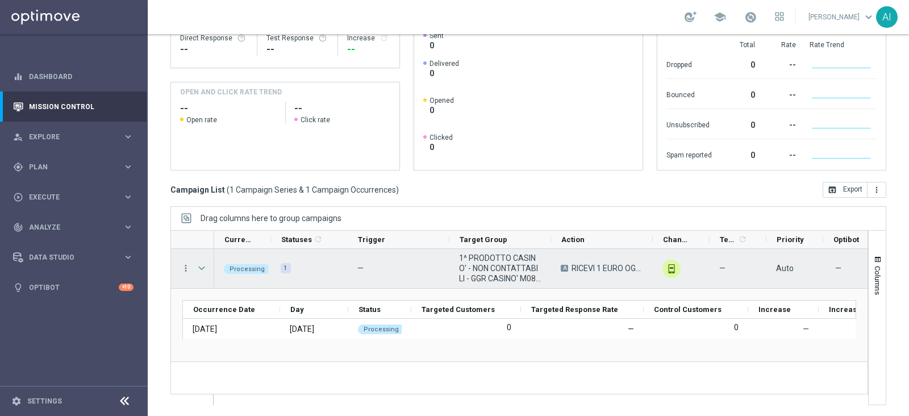
click at [202, 264] on span "Press SPACE to select this row." at bounding box center [201, 267] width 10 height 9
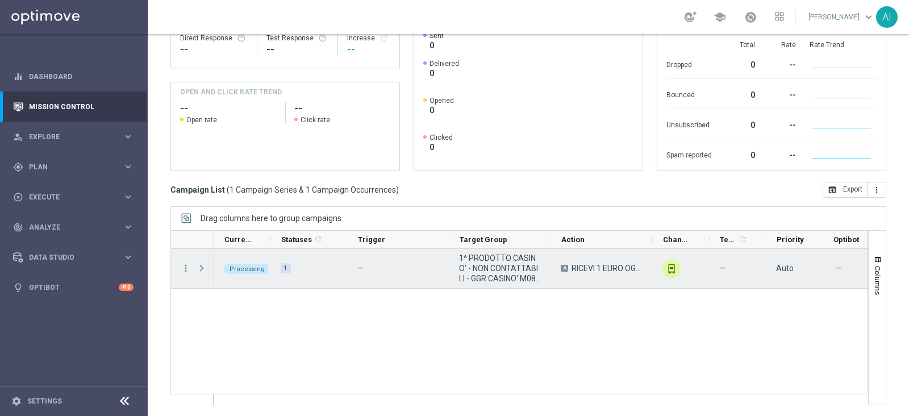
click at [202, 264] on span "Press SPACE to select this row." at bounding box center [201, 267] width 10 height 9
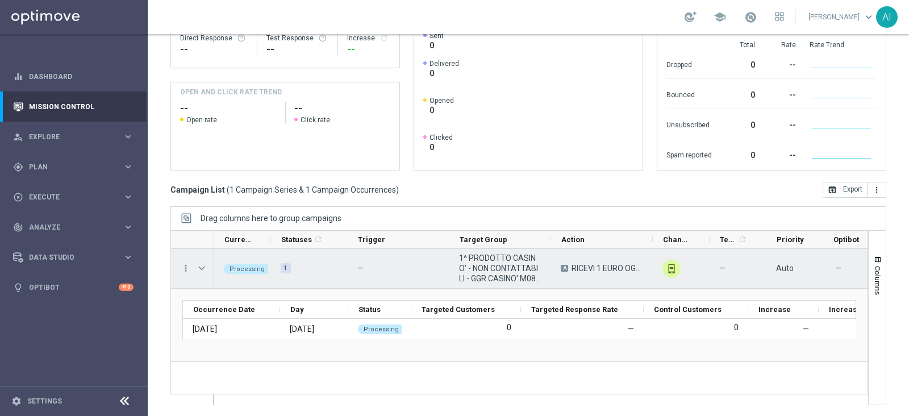
click at [202, 264] on span "Press SPACE to select this row." at bounding box center [201, 267] width 10 height 9
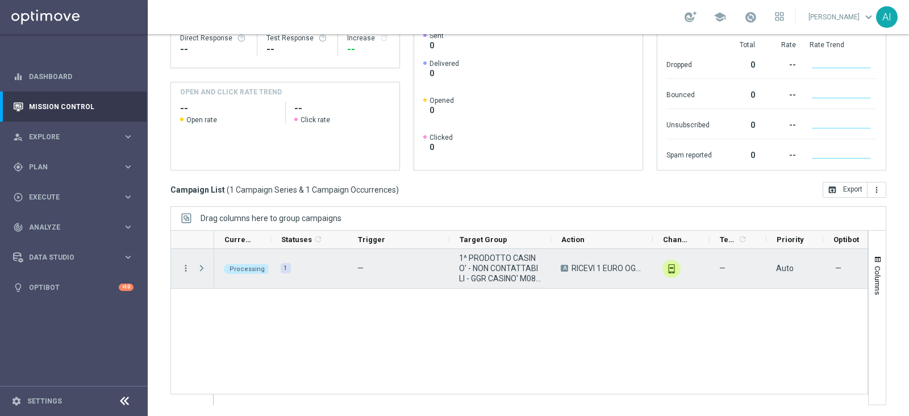
click at [200, 265] on span "Press SPACE to select this row." at bounding box center [201, 267] width 10 height 9
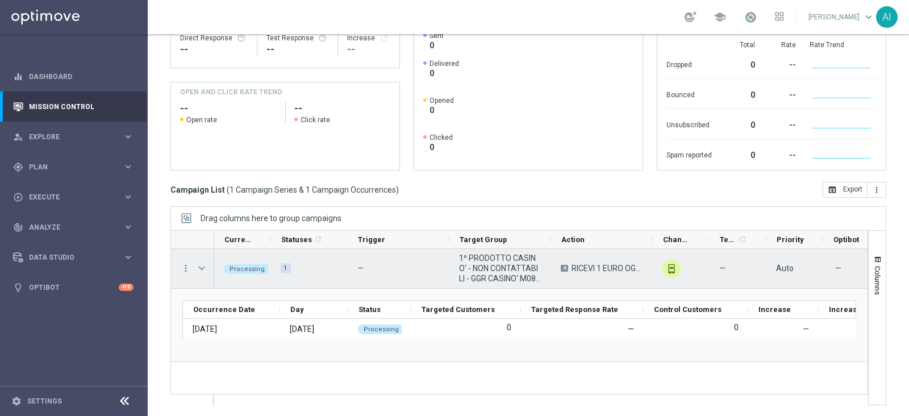
click at [200, 265] on span "Press SPACE to select this row." at bounding box center [201, 267] width 10 height 9
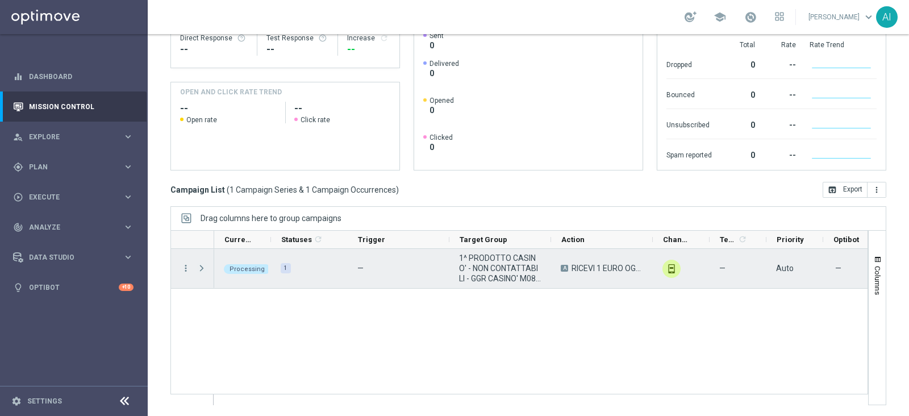
click at [200, 265] on span "Press SPACE to select this row." at bounding box center [201, 267] width 10 height 9
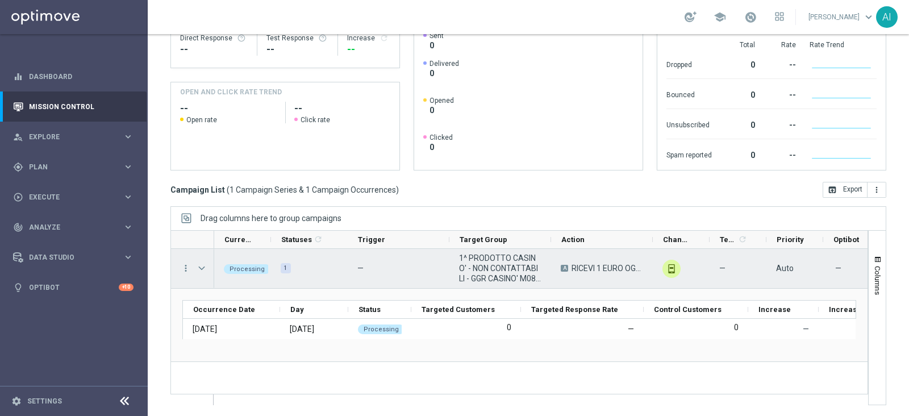
click at [200, 265] on span "Press SPACE to select this row." at bounding box center [201, 267] width 10 height 9
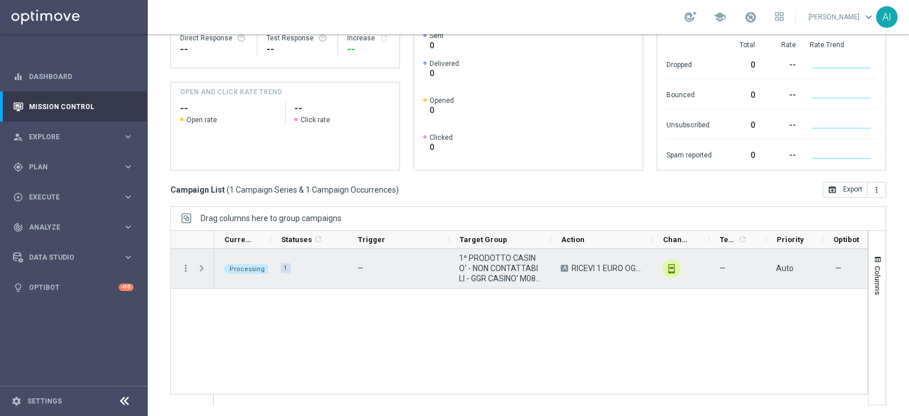
click at [198, 263] on span "Press SPACE to select this row." at bounding box center [201, 267] width 10 height 9
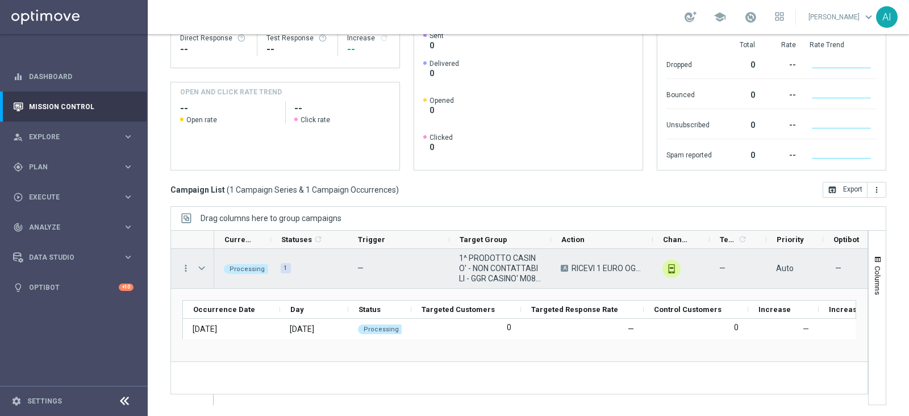
click at [202, 263] on span "Press SPACE to select this row." at bounding box center [201, 267] width 10 height 9
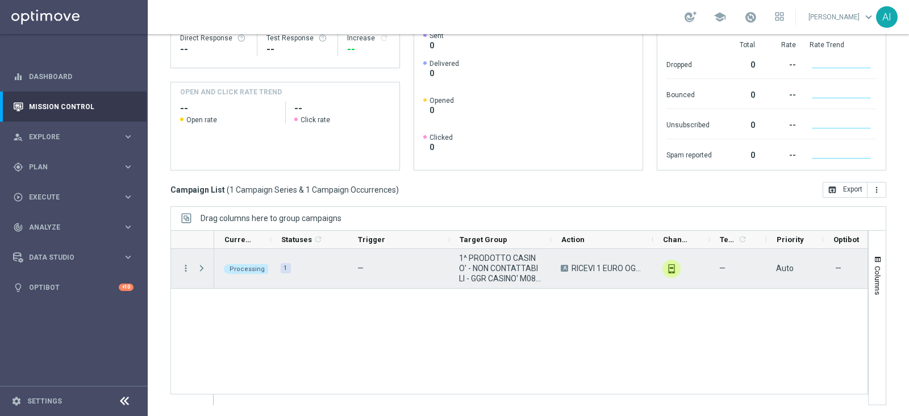
click at [202, 263] on span "Press SPACE to select this row." at bounding box center [201, 267] width 10 height 9
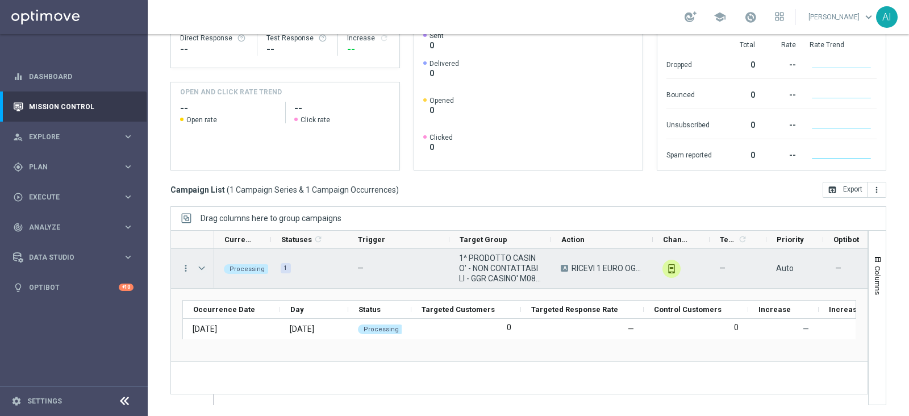
click at [202, 263] on span "Press SPACE to select this row." at bounding box center [201, 267] width 10 height 9
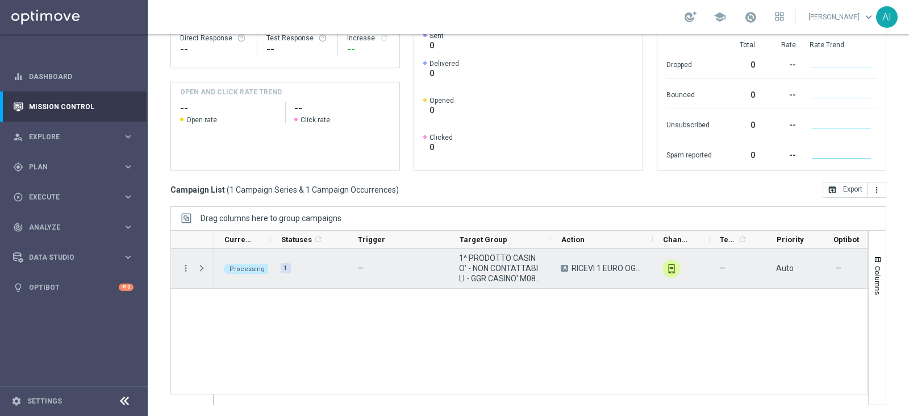
click at [198, 268] on span "Press SPACE to select this row." at bounding box center [201, 267] width 10 height 9
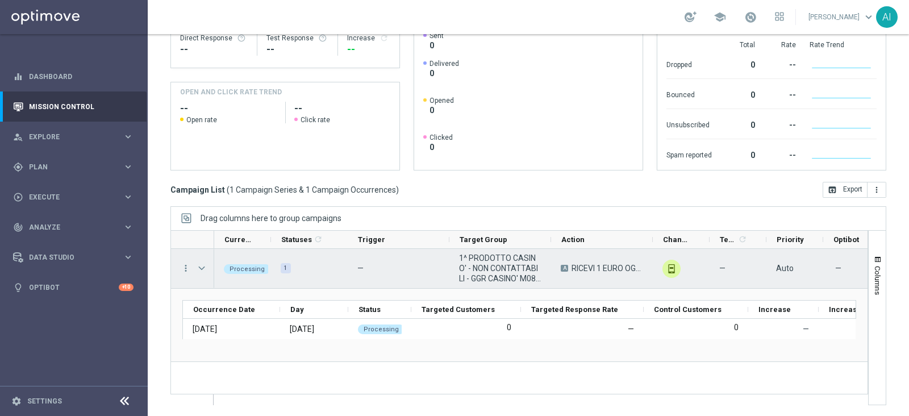
click at [199, 267] on span "Press SPACE to select this row." at bounding box center [201, 267] width 10 height 9
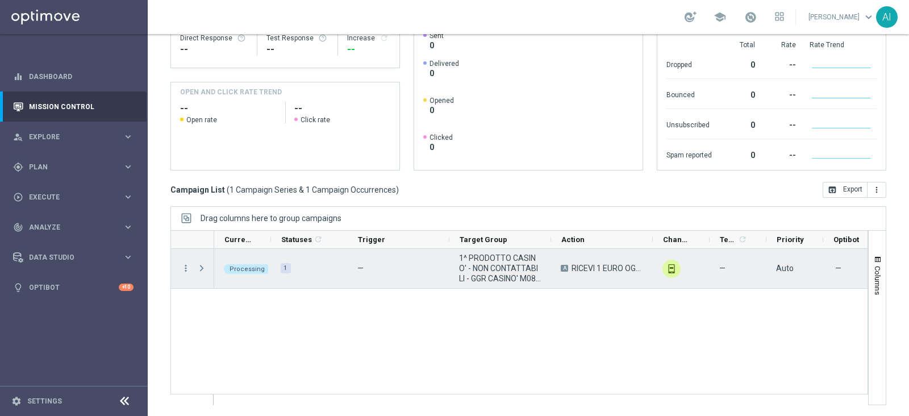
click at [199, 267] on span "Press SPACE to select this row." at bounding box center [201, 267] width 10 height 9
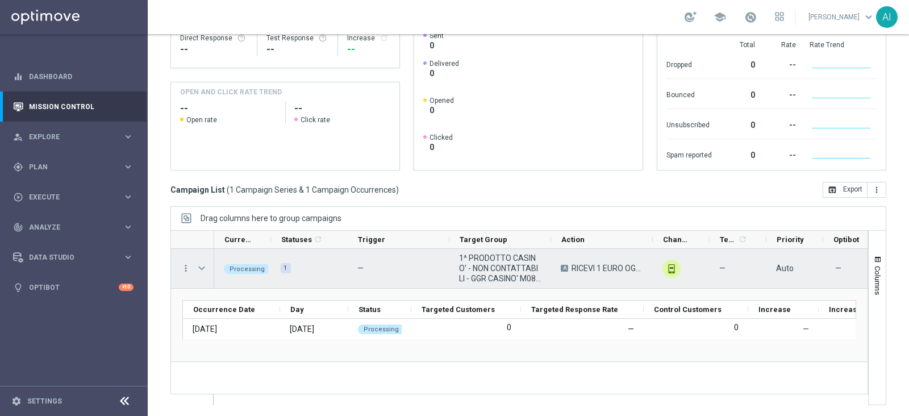
click at [199, 267] on span "Press SPACE to select this row." at bounding box center [201, 267] width 10 height 9
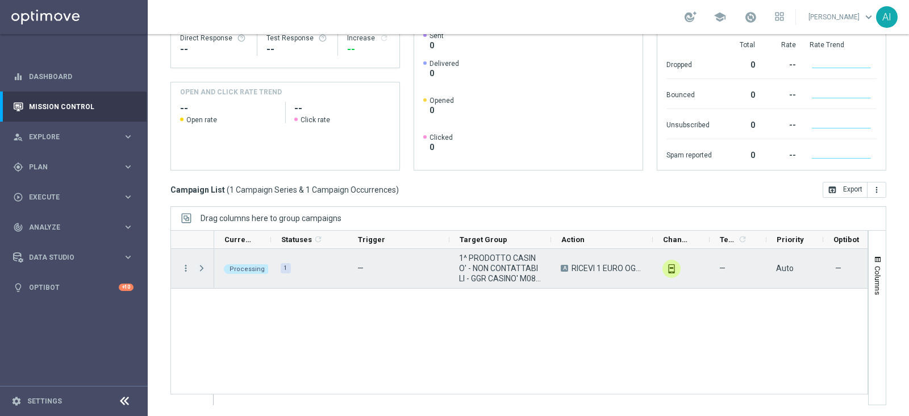
click at [200, 267] on span "Press SPACE to select this row." at bounding box center [201, 267] width 10 height 9
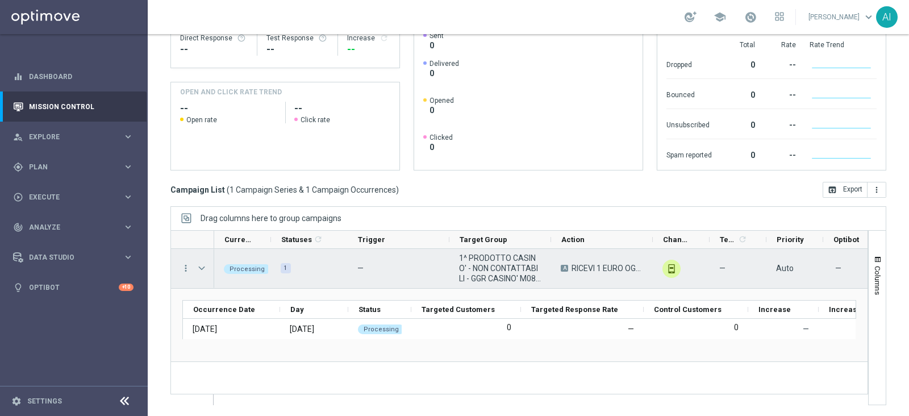
click at [200, 267] on span "Press SPACE to select this row." at bounding box center [201, 267] width 10 height 9
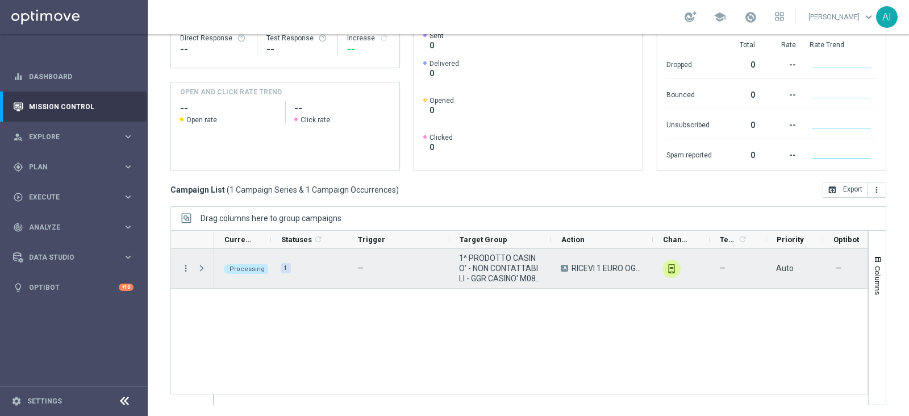
click at [200, 267] on span "Press SPACE to select this row." at bounding box center [201, 267] width 10 height 9
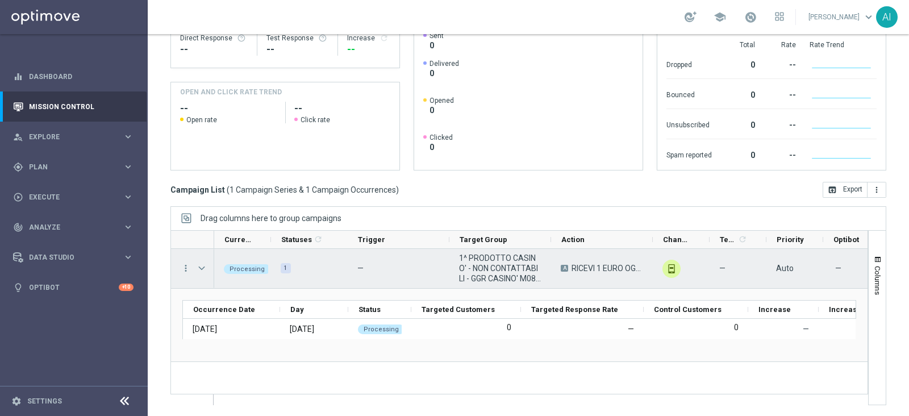
click at [200, 267] on span "Press SPACE to select this row." at bounding box center [201, 267] width 10 height 9
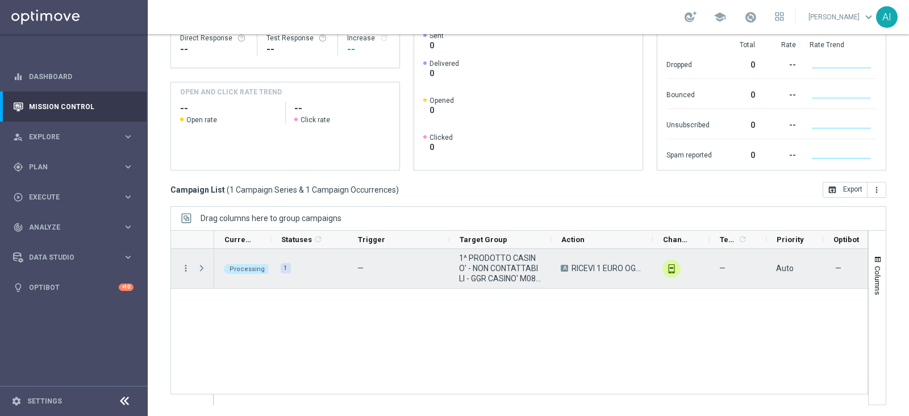
click at [200, 267] on span "Press SPACE to select this row." at bounding box center [201, 267] width 10 height 9
